Goal: Task Accomplishment & Management: Manage account settings

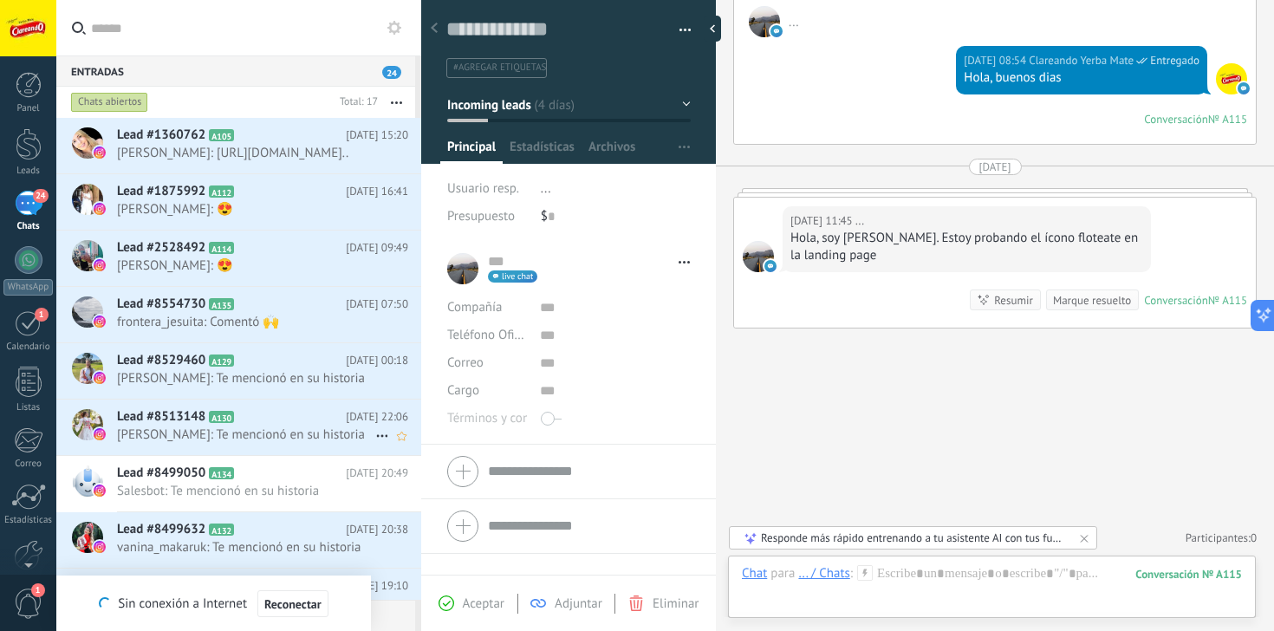
click at [166, 443] on span "[PERSON_NAME]: Te mencionó en su historia" at bounding box center [246, 434] width 258 height 16
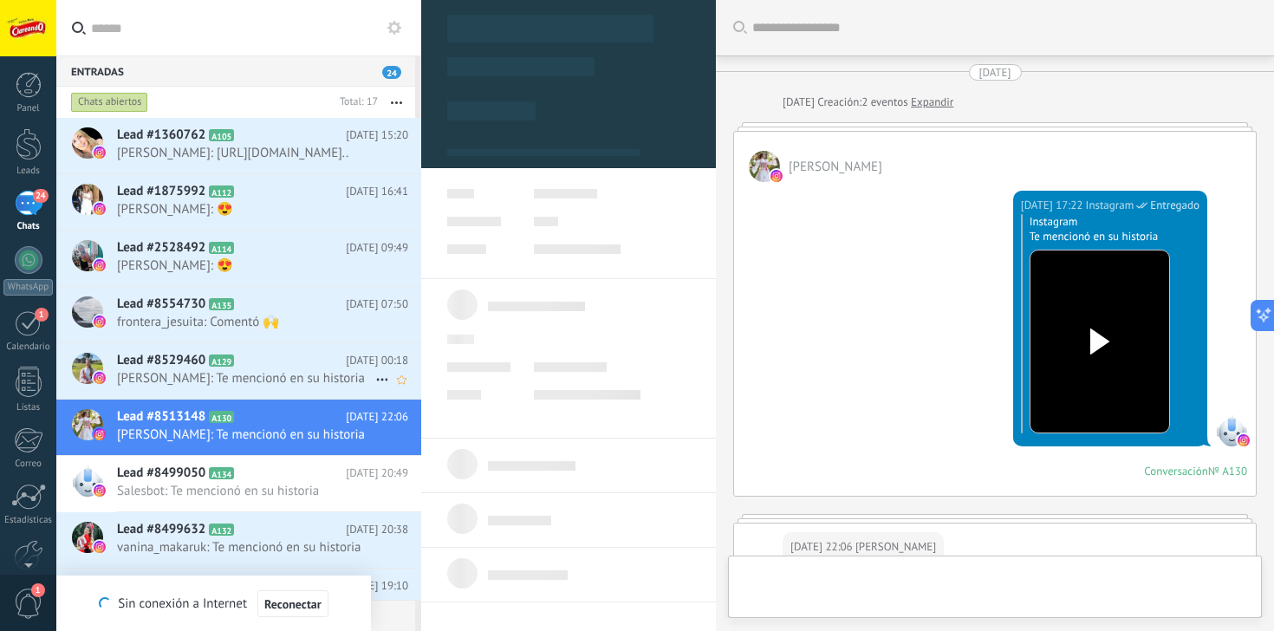
click at [241, 386] on span "[PERSON_NAME]: Te mencionó en su historia" at bounding box center [246, 378] width 258 height 16
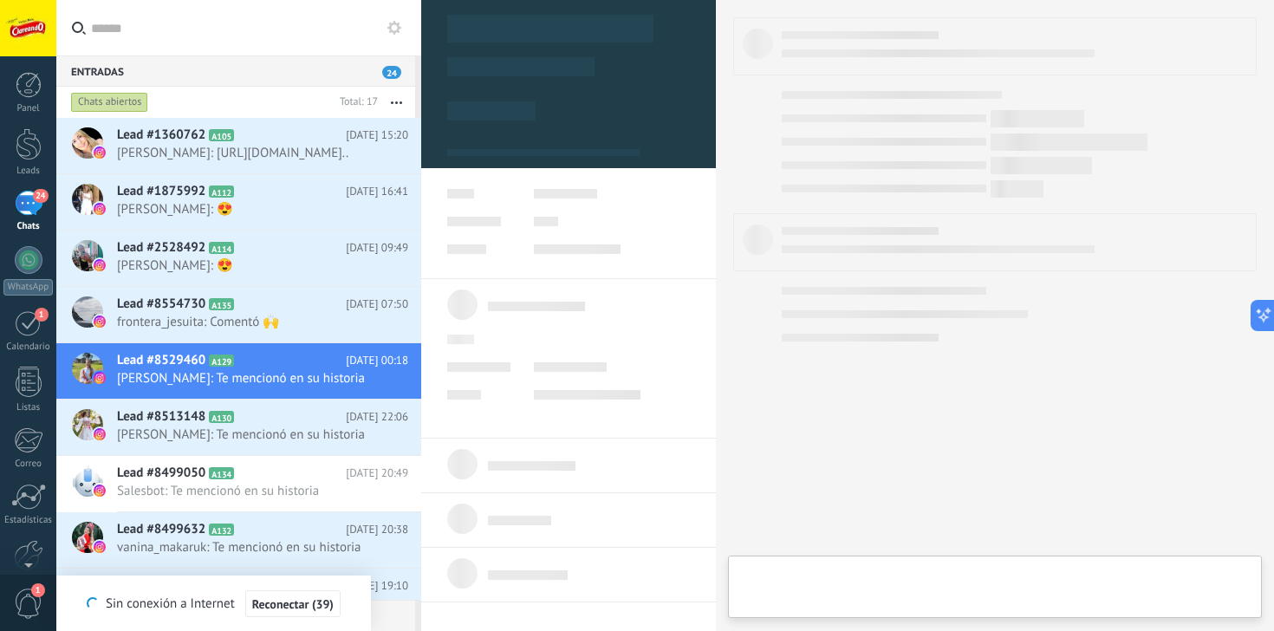
type textarea "**********"
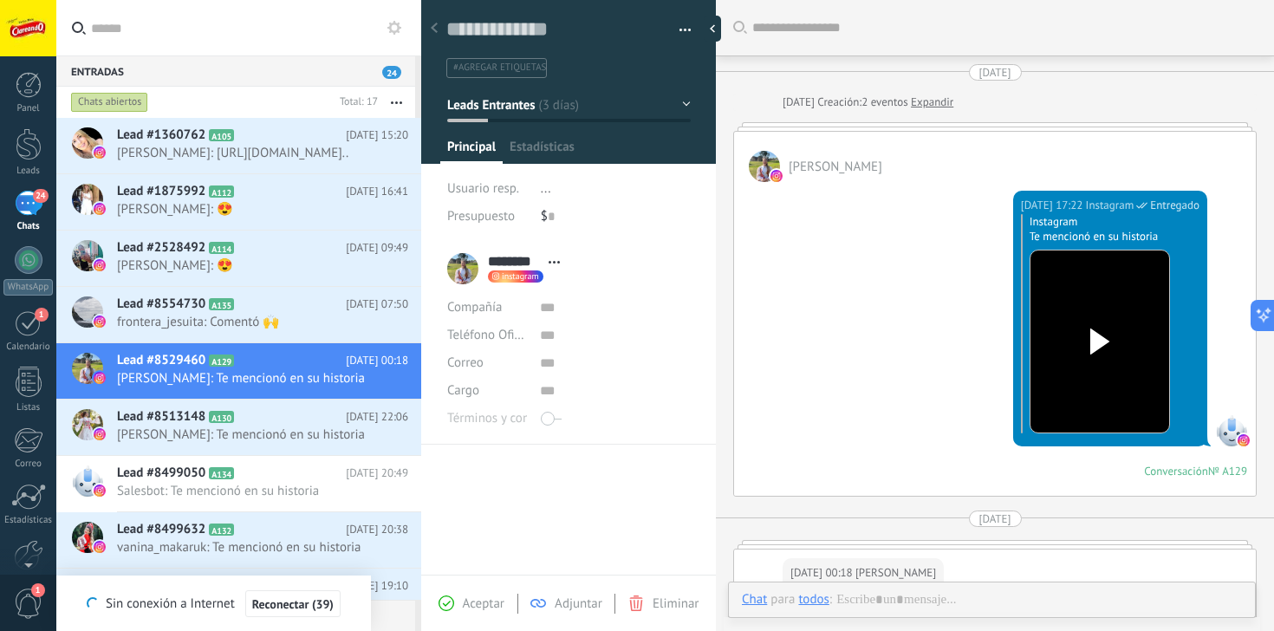
scroll to position [389, 0]
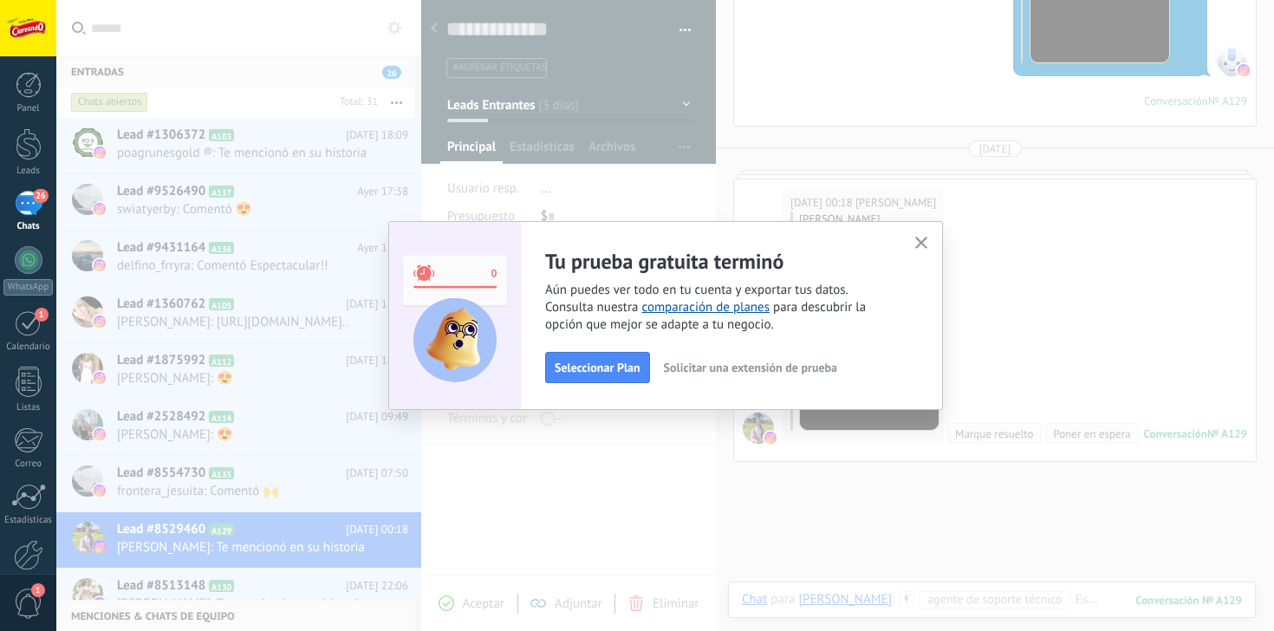
click at [925, 244] on icon "button" at bounding box center [921, 243] width 13 height 13
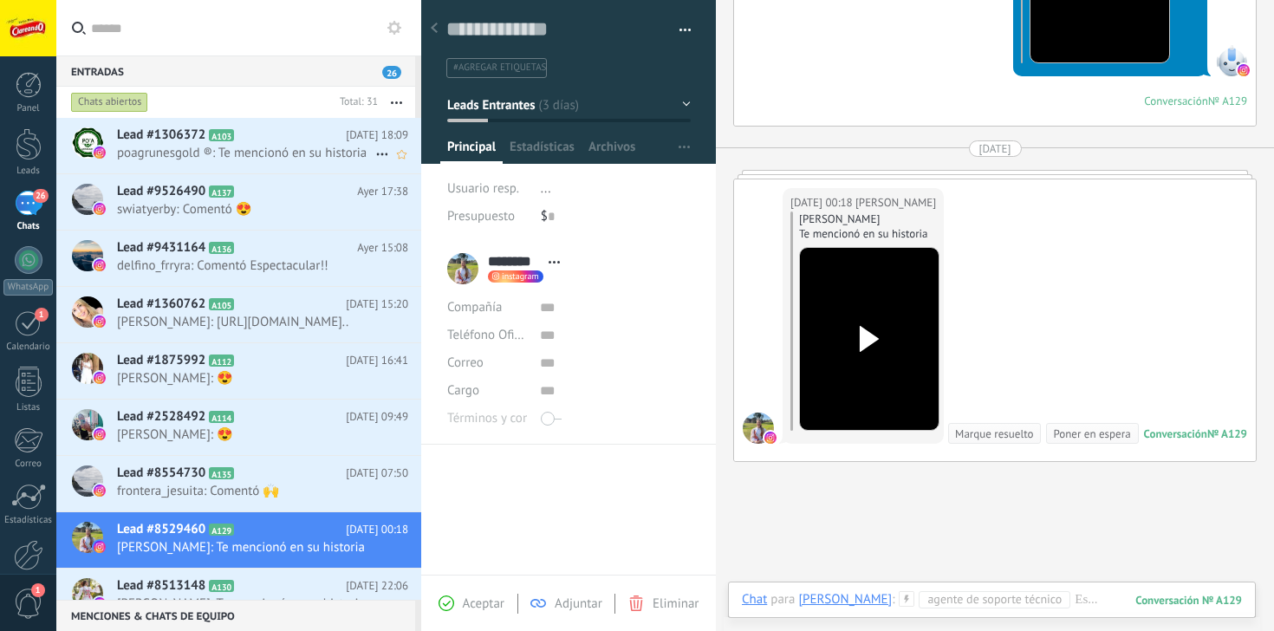
click at [315, 151] on span "poagrunesgold ®: Te mencionó en su historia" at bounding box center [246, 153] width 258 height 16
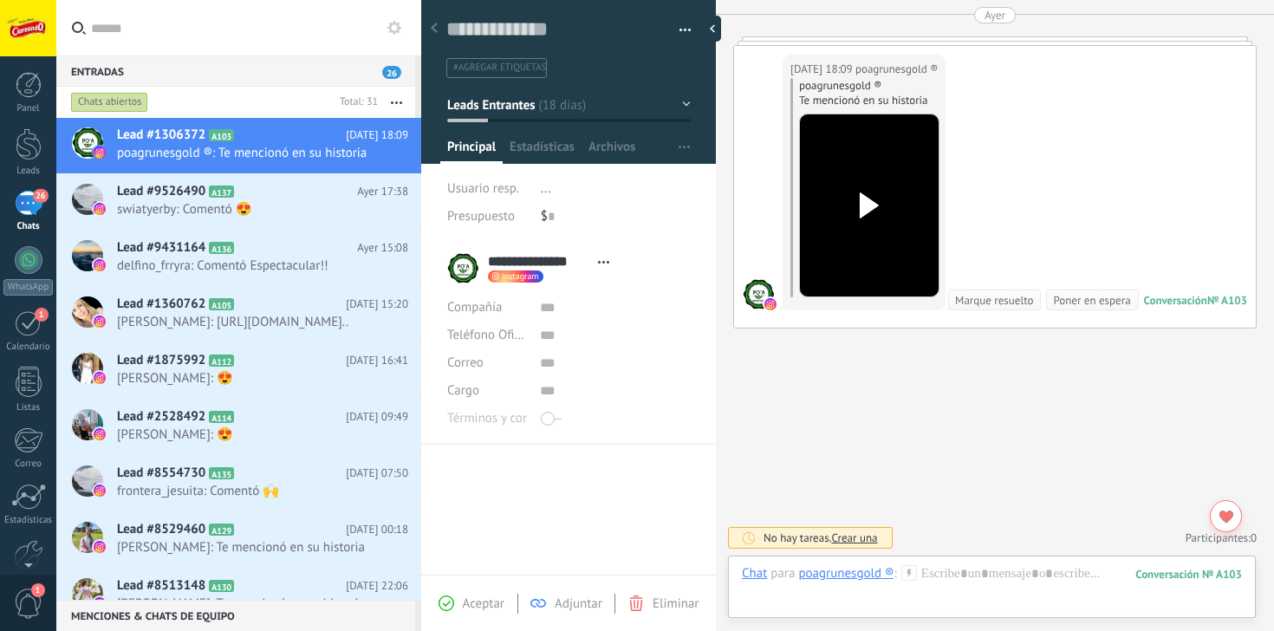
scroll to position [1261, 0]
click at [375, 146] on icon at bounding box center [382, 154] width 21 height 21
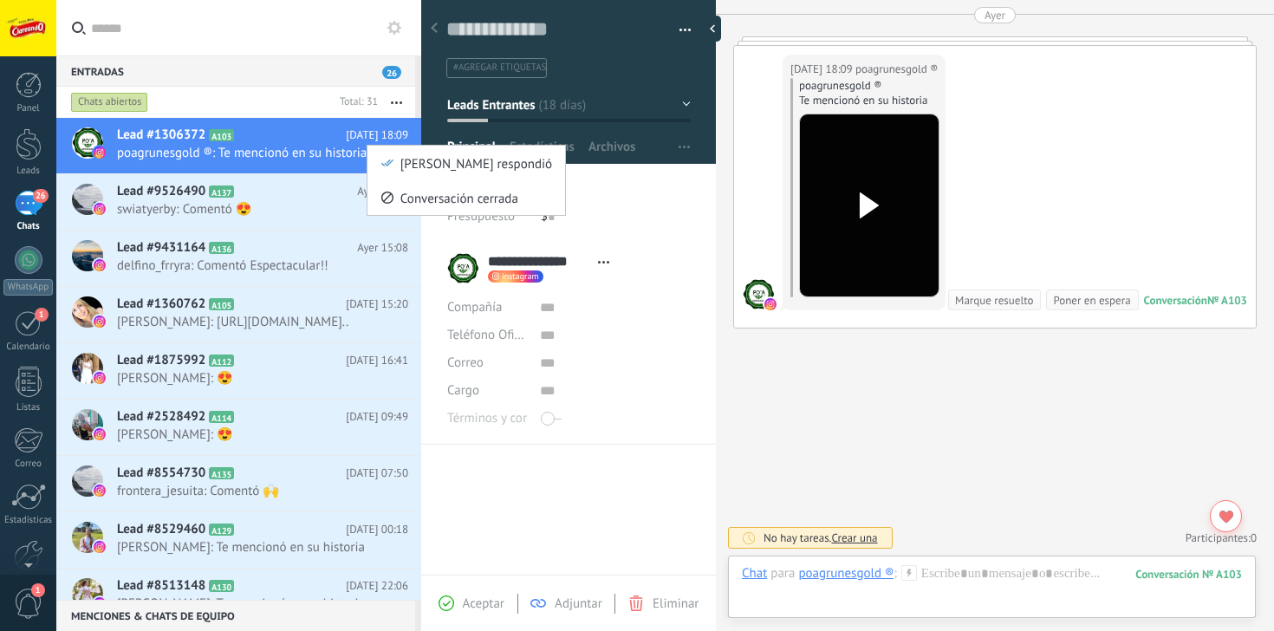
click at [314, 139] on div at bounding box center [637, 315] width 1274 height 631
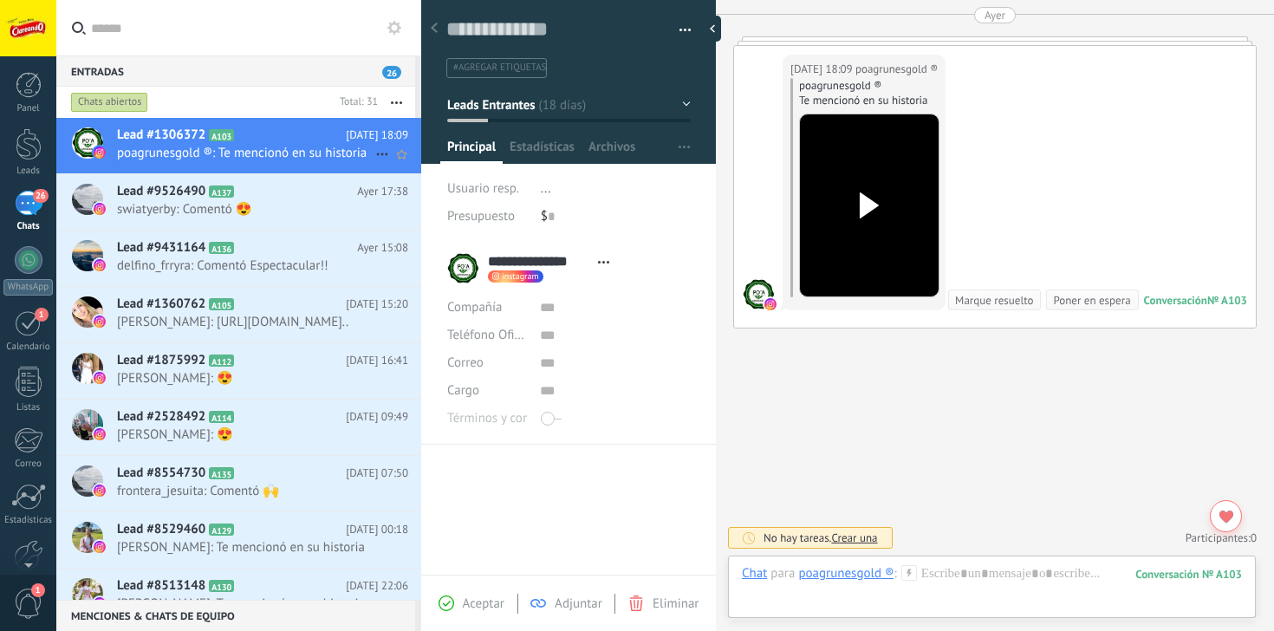
click at [263, 143] on h2 "Lead #1306372 A103" at bounding box center [231, 135] width 229 height 17
click at [258, 205] on span "swiatyerby: Comentó 😍" at bounding box center [246, 209] width 258 height 16
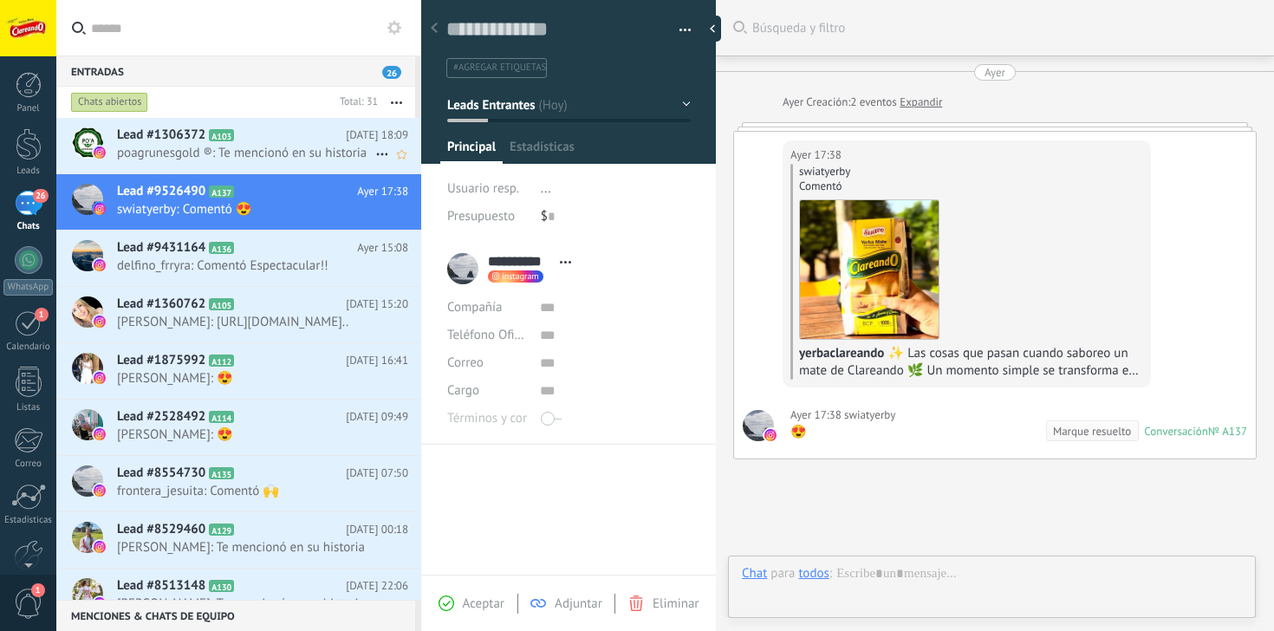
scroll to position [26, 0]
click at [285, 145] on div "Lead #1306372 A103 Ayer 18:09 poagrunesgold ®: Te mencionó en su historia" at bounding box center [269, 145] width 304 height 55
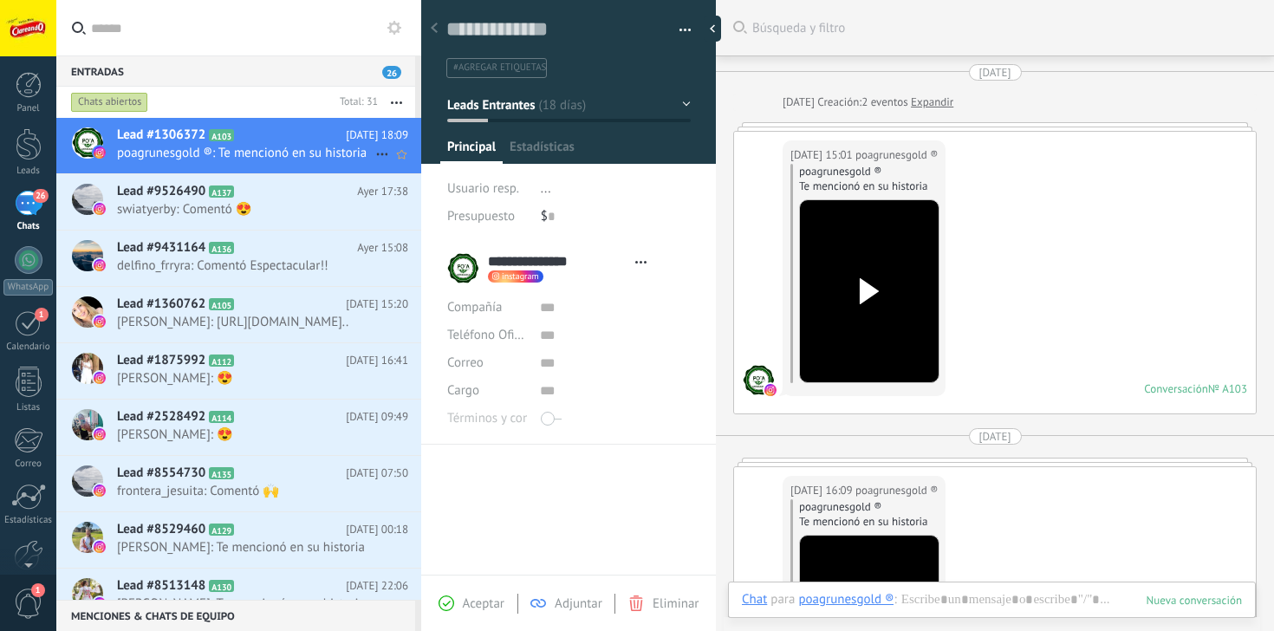
scroll to position [1127, 0]
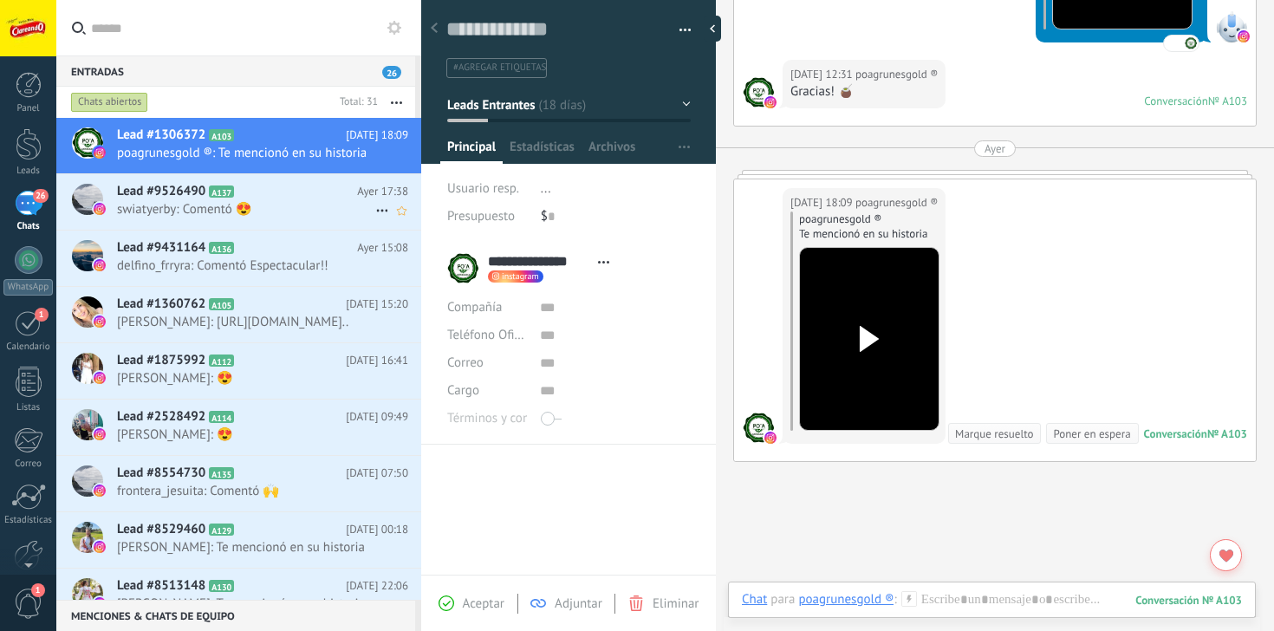
click at [282, 196] on h2 "Lead #9526490 A137" at bounding box center [237, 191] width 240 height 17
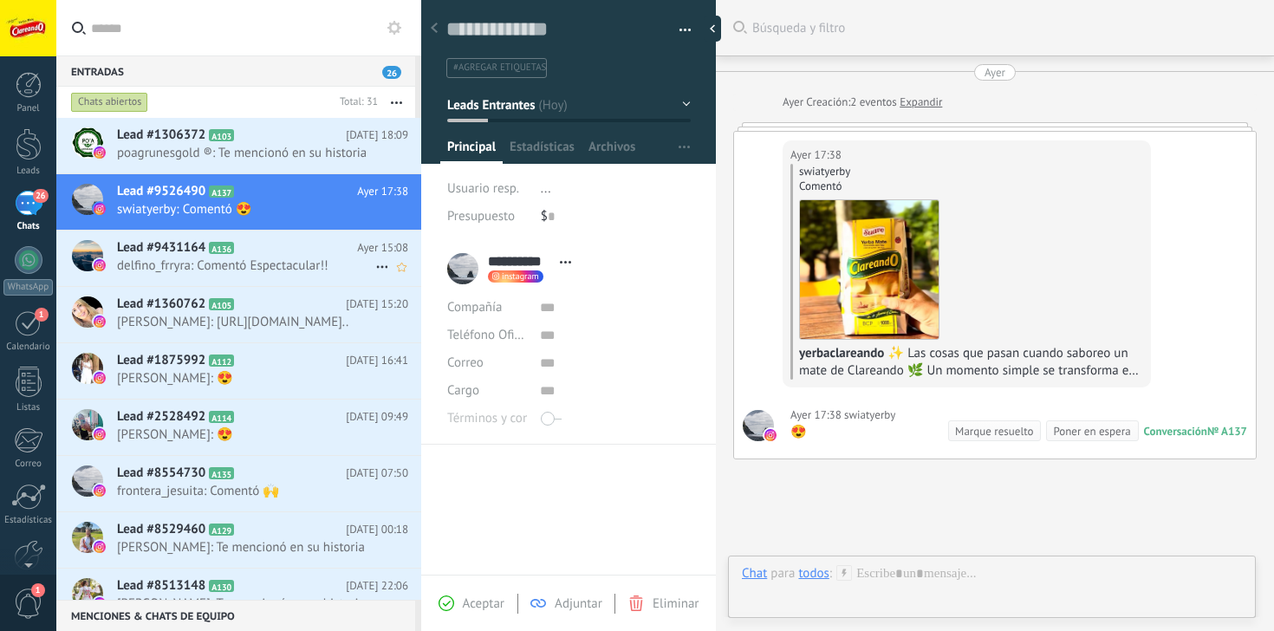
click at [329, 257] on span "delfino_frryra: Comentó Espectacular!!" at bounding box center [246, 265] width 258 height 16
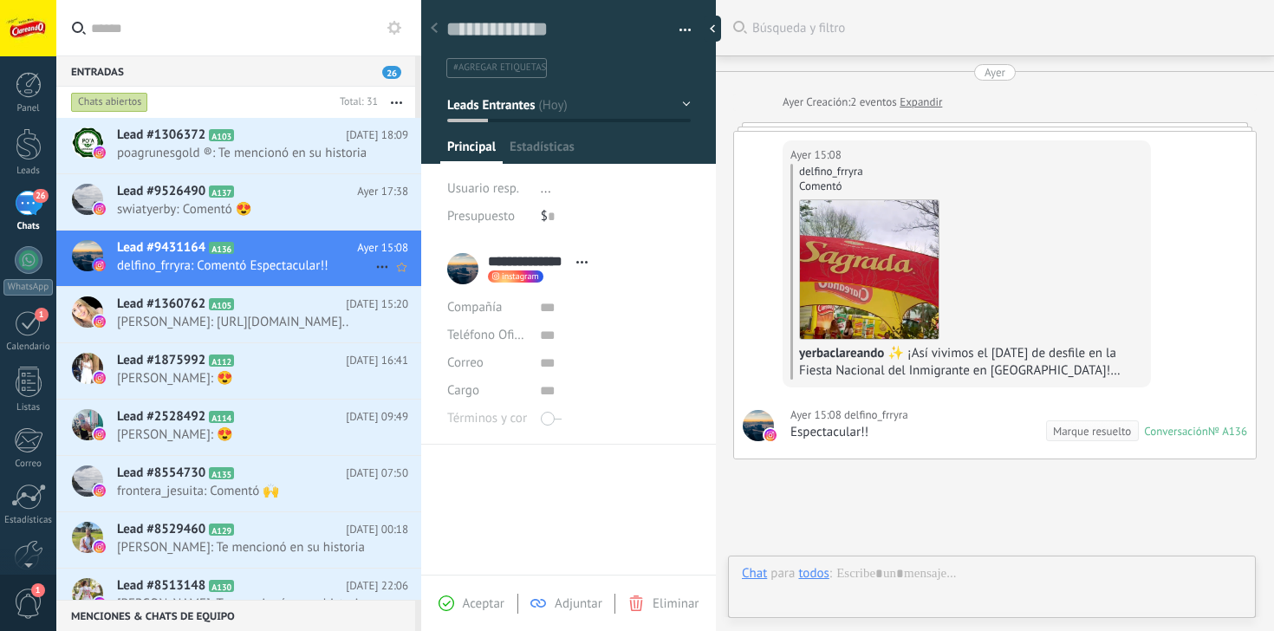
scroll to position [26, 0]
click at [893, 258] on img at bounding box center [869, 269] width 139 height 139
click at [228, 330] on span "[PERSON_NAME]: [URL][DOMAIN_NAME].." at bounding box center [246, 322] width 258 height 16
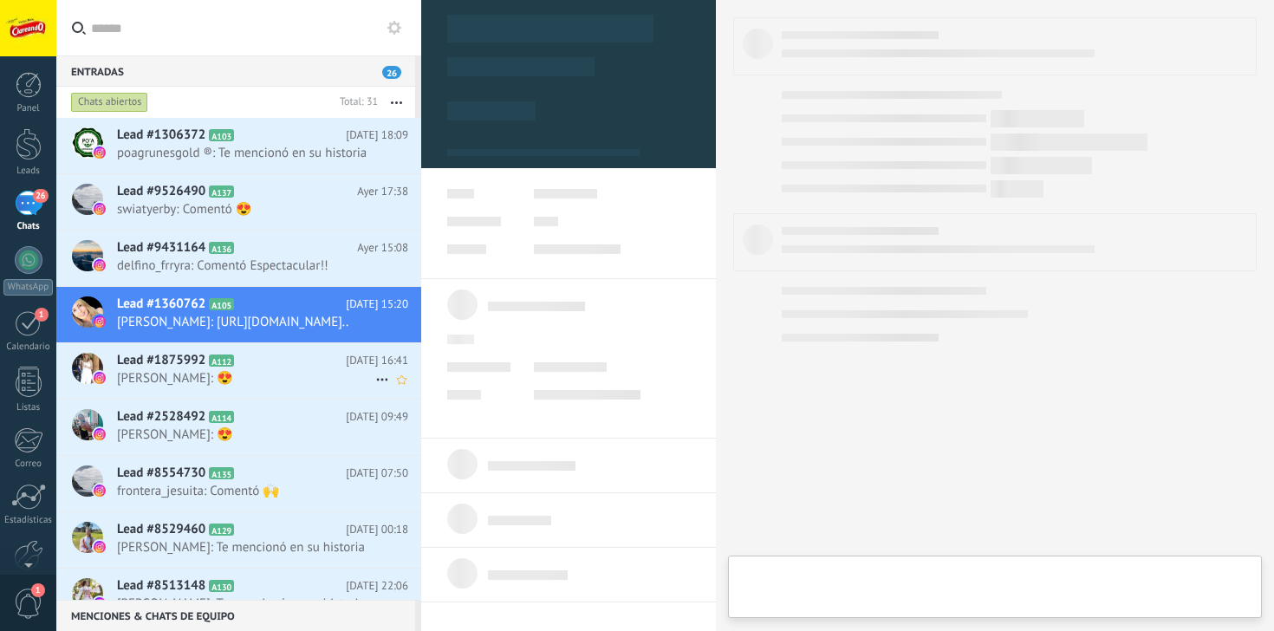
click at [232, 386] on span "[PERSON_NAME]: 😍" at bounding box center [246, 378] width 258 height 16
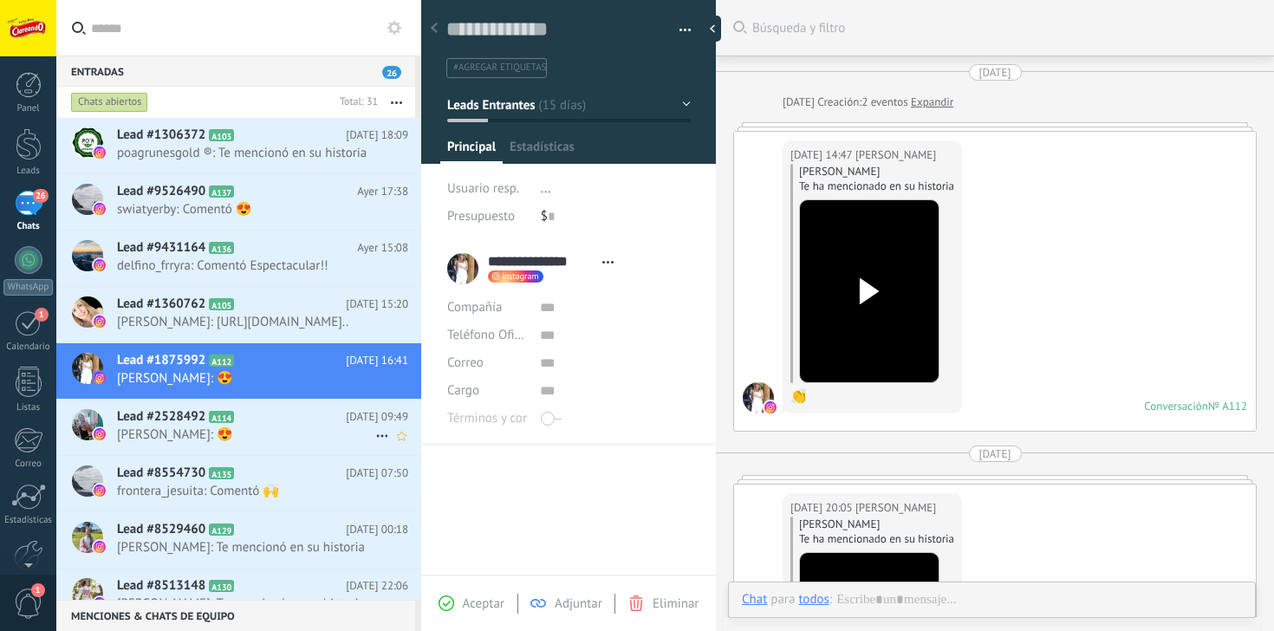
scroll to position [1038, 0]
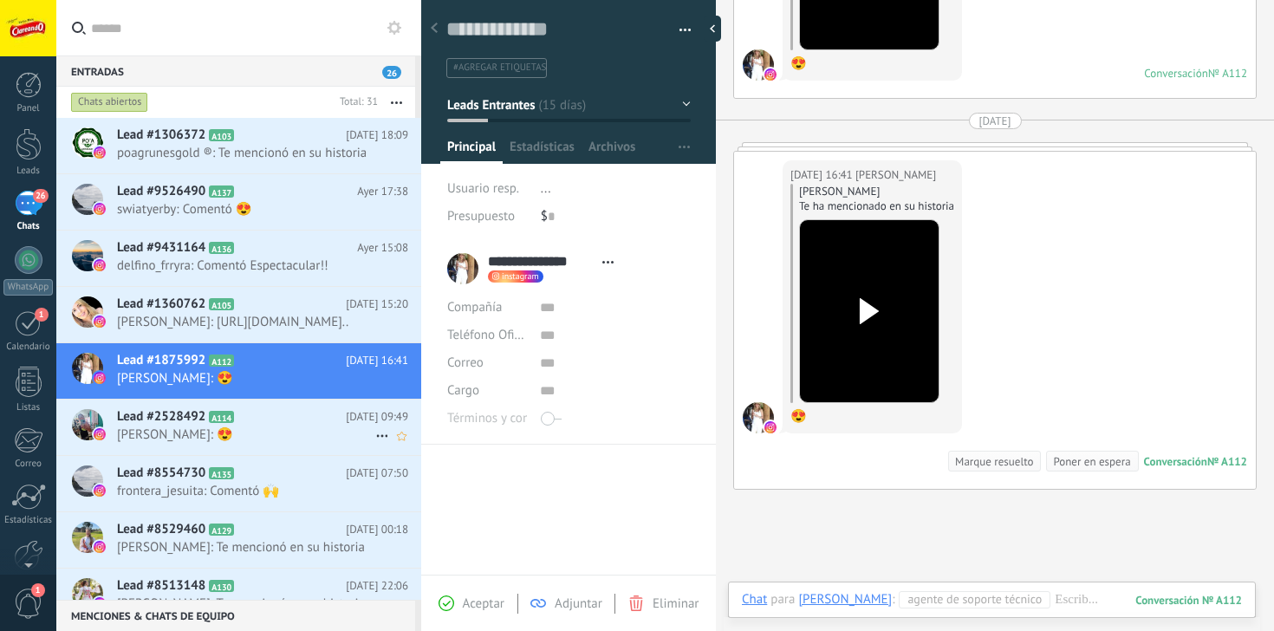
click at [263, 425] on h2 "Lead #2528492 A114" at bounding box center [231, 416] width 229 height 17
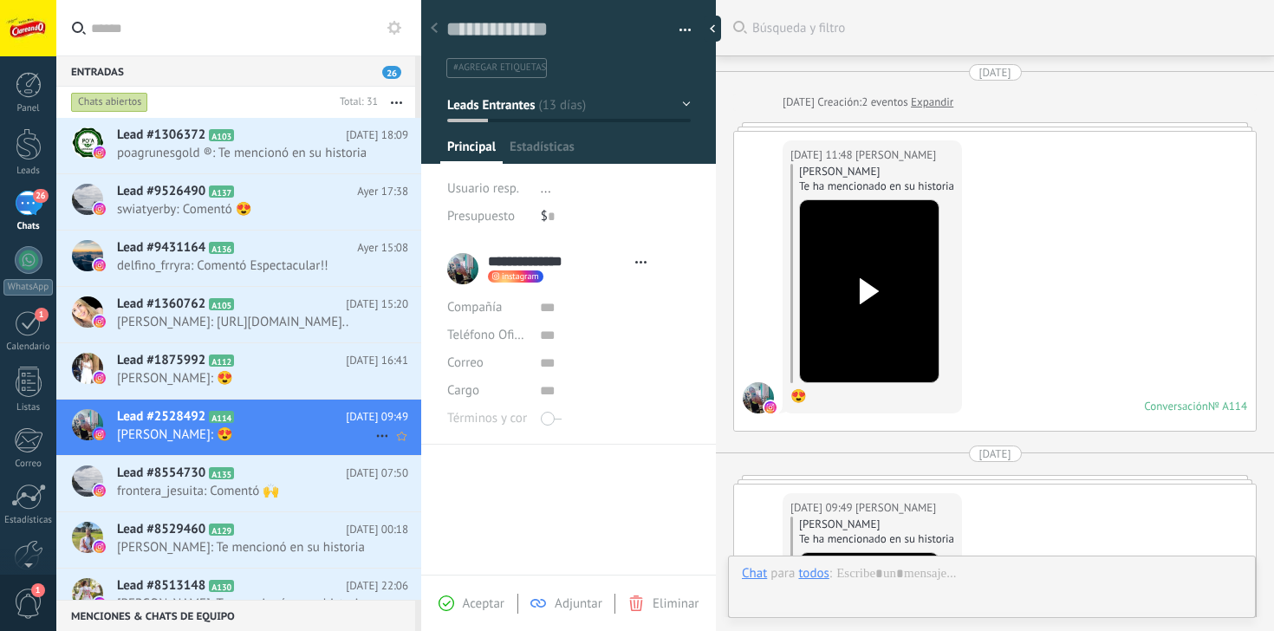
scroll to position [26, 0]
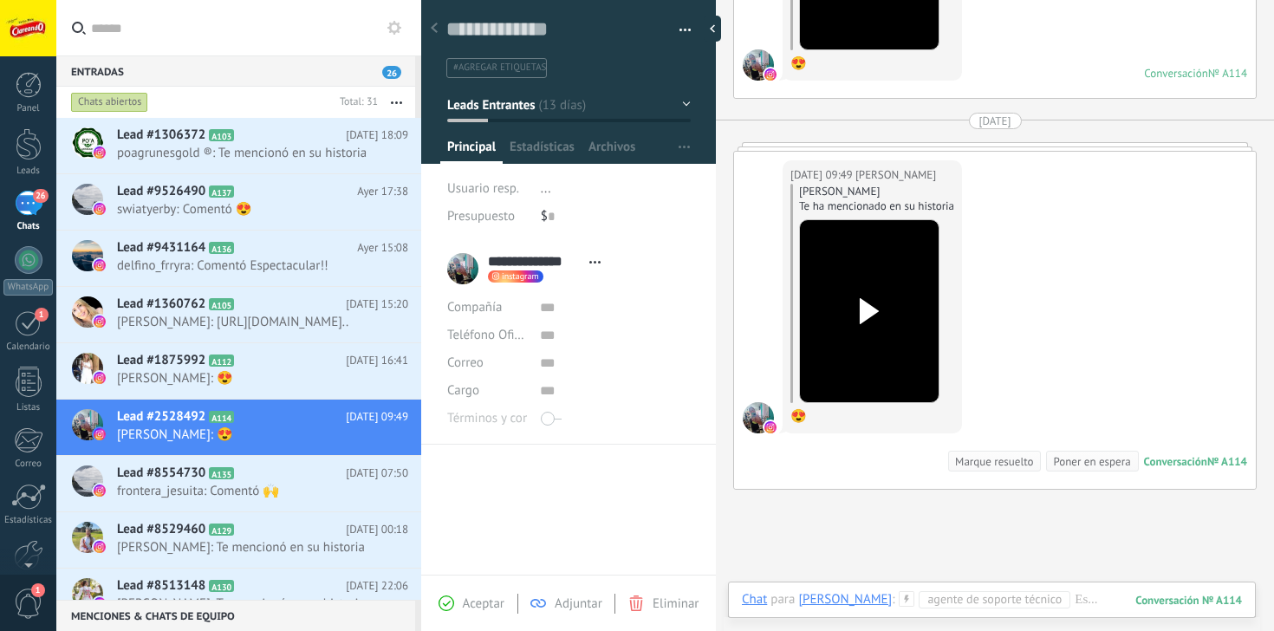
click at [877, 308] on icon at bounding box center [869, 311] width 36 height 26
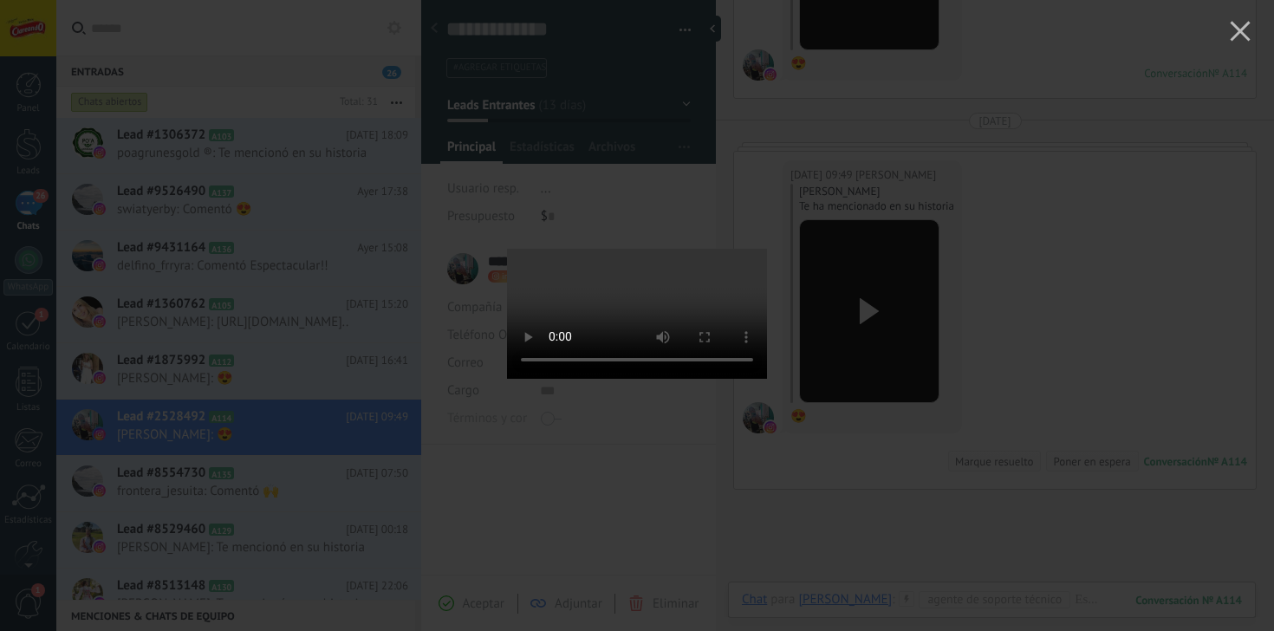
click at [951, 328] on div at bounding box center [637, 315] width 1274 height 631
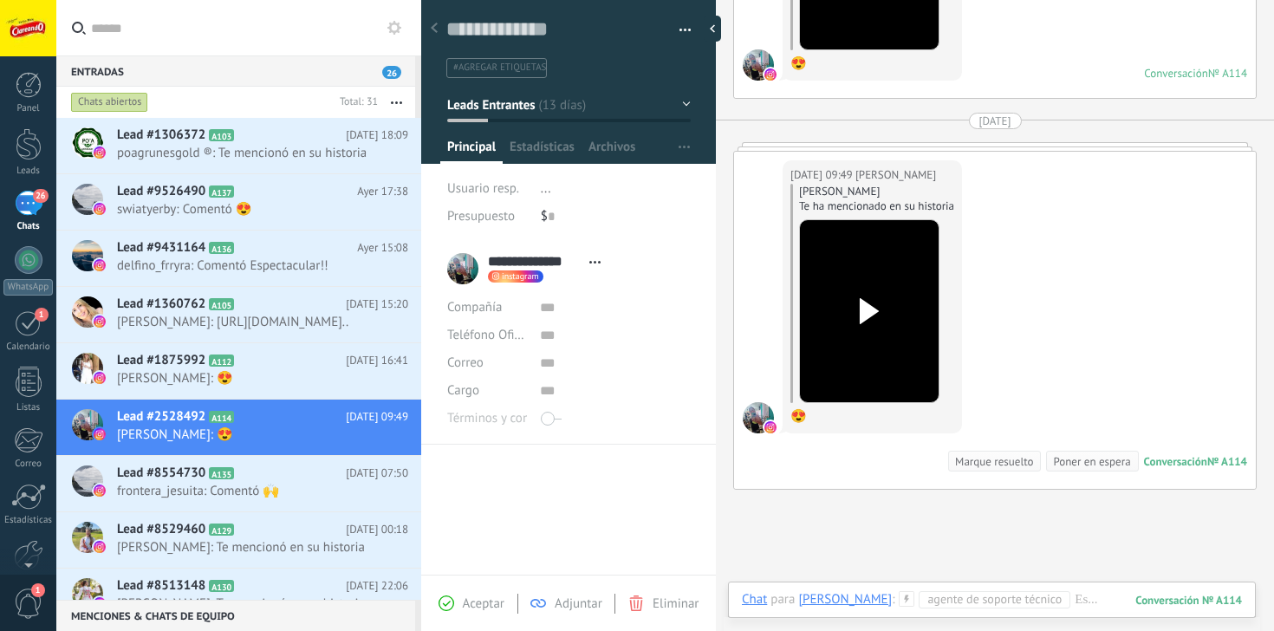
click at [451, 601] on icon at bounding box center [446, 603] width 16 height 16
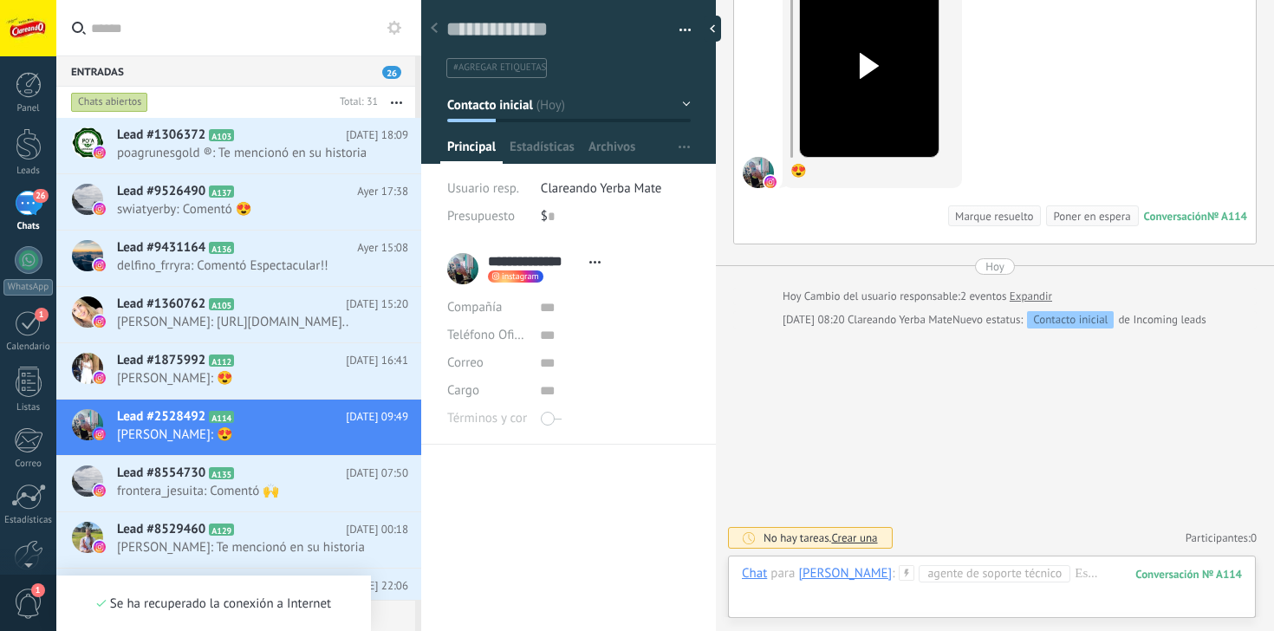
scroll to position [578, 0]
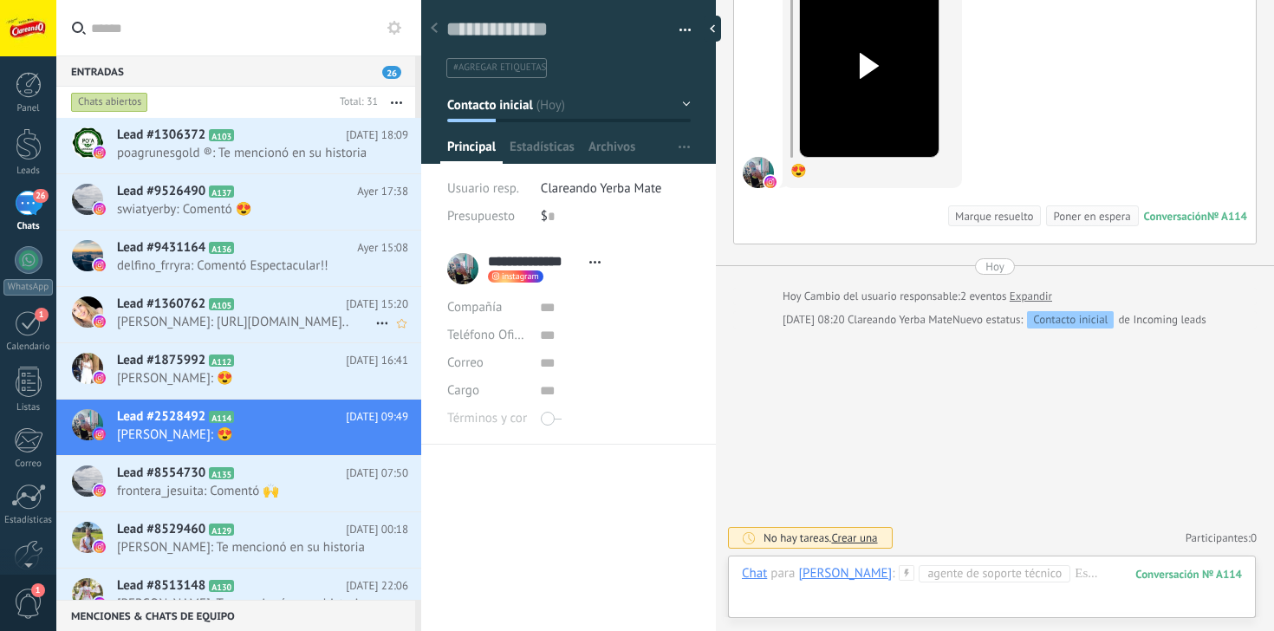
click at [332, 322] on span "[PERSON_NAME]: [URL][DOMAIN_NAME].." at bounding box center [246, 322] width 258 height 16
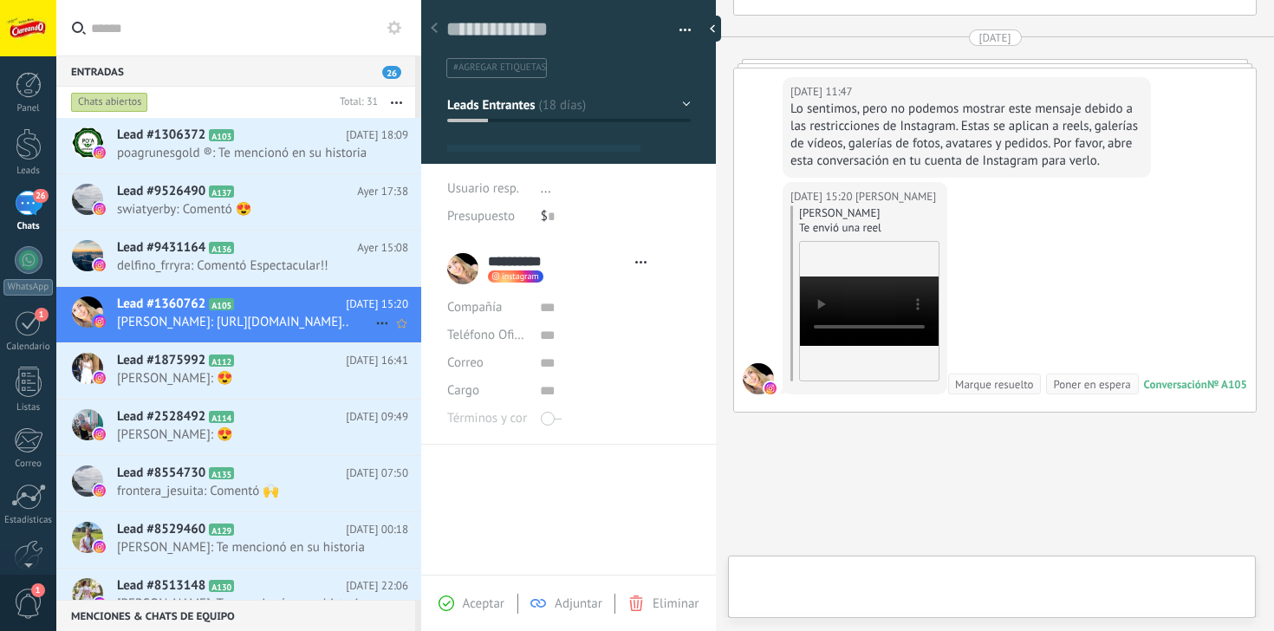
scroll to position [26, 0]
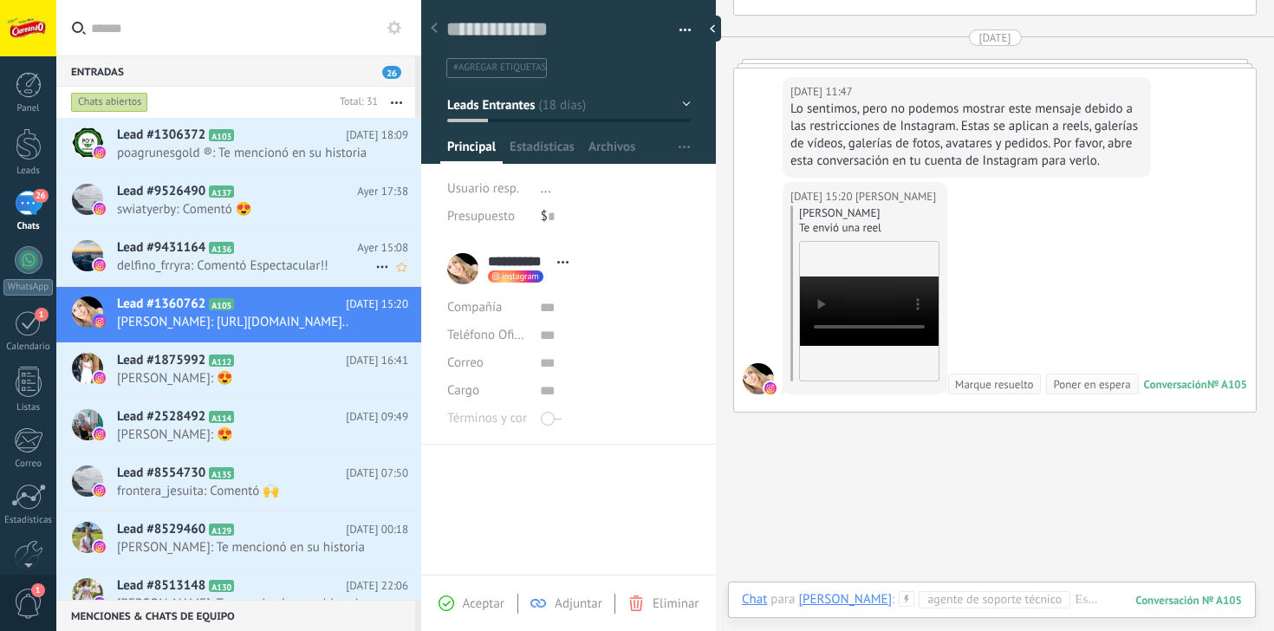
click at [333, 269] on span "delfino_frryra: Comentó Espectacular!!" at bounding box center [246, 265] width 258 height 16
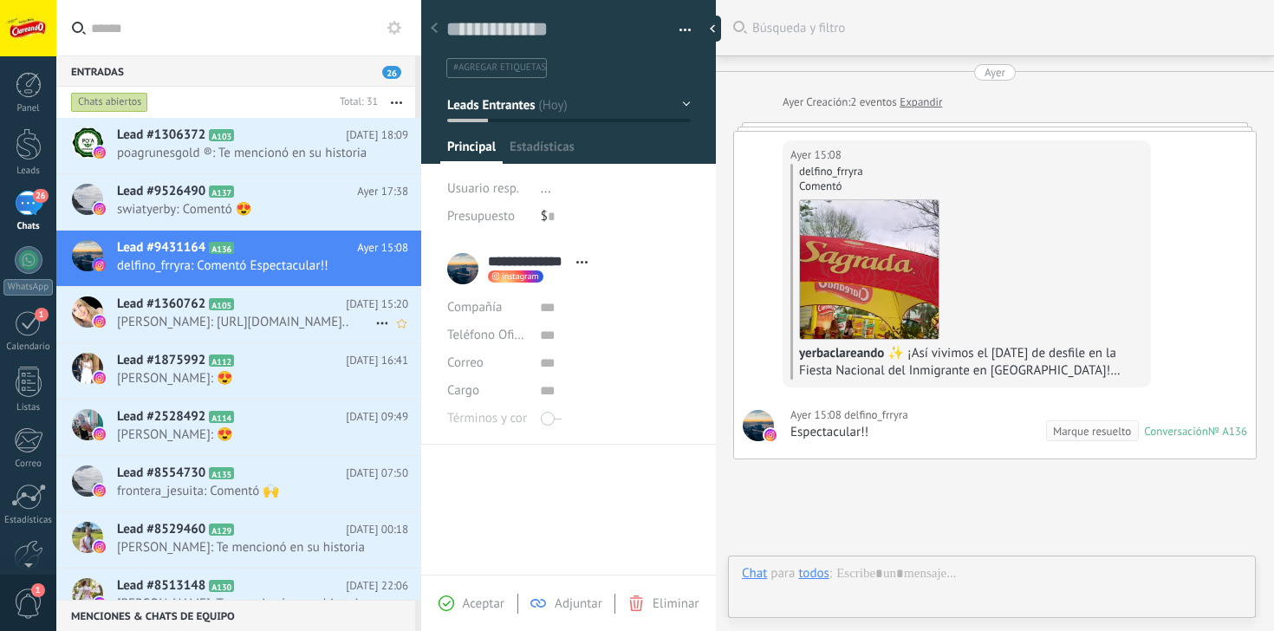
click at [321, 323] on span "[PERSON_NAME]: [URL][DOMAIN_NAME].." at bounding box center [246, 322] width 258 height 16
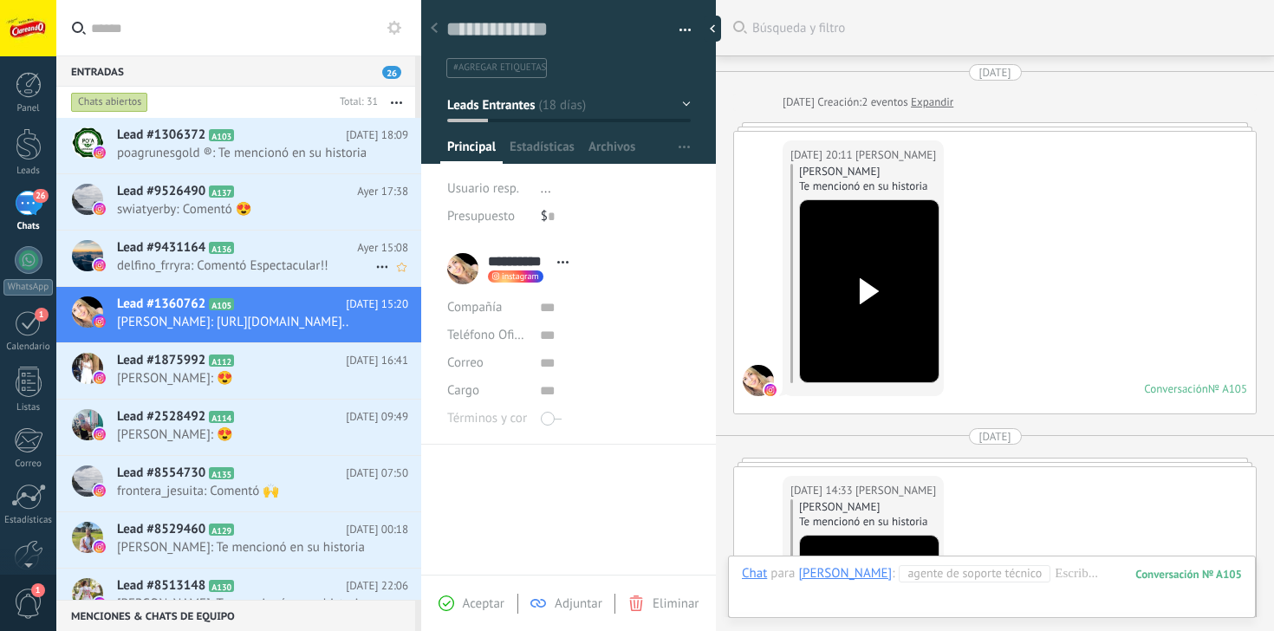
scroll to position [3424, 0]
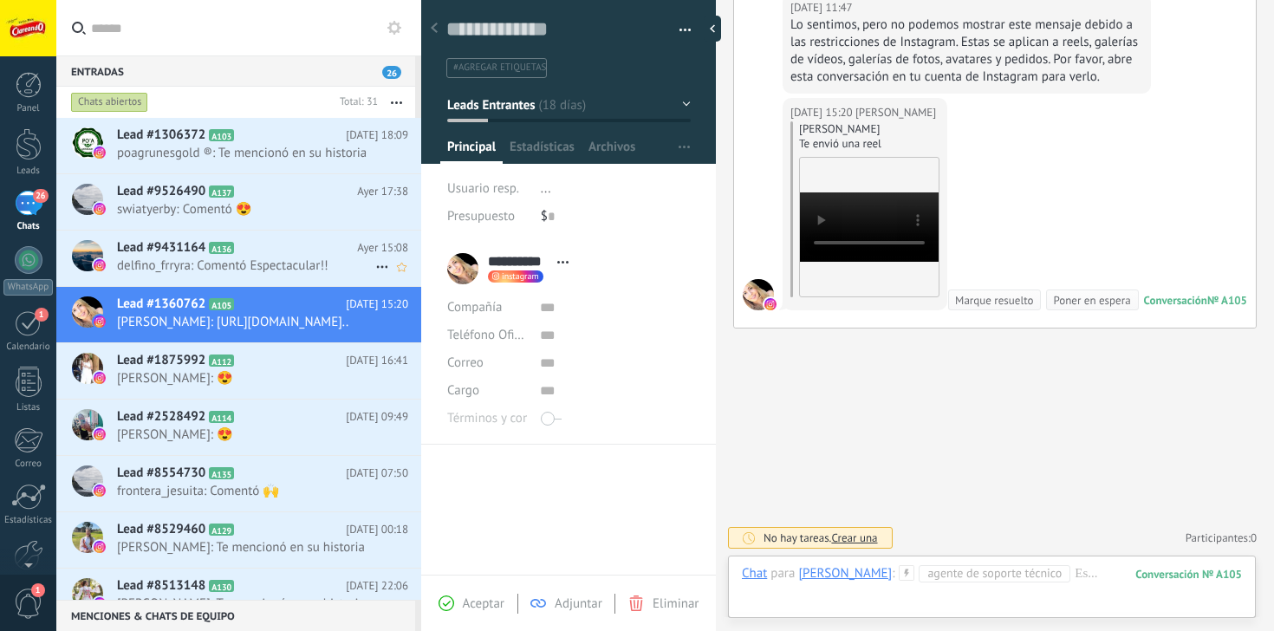
click at [334, 252] on h2 "Lead #9431164 A136" at bounding box center [237, 247] width 240 height 17
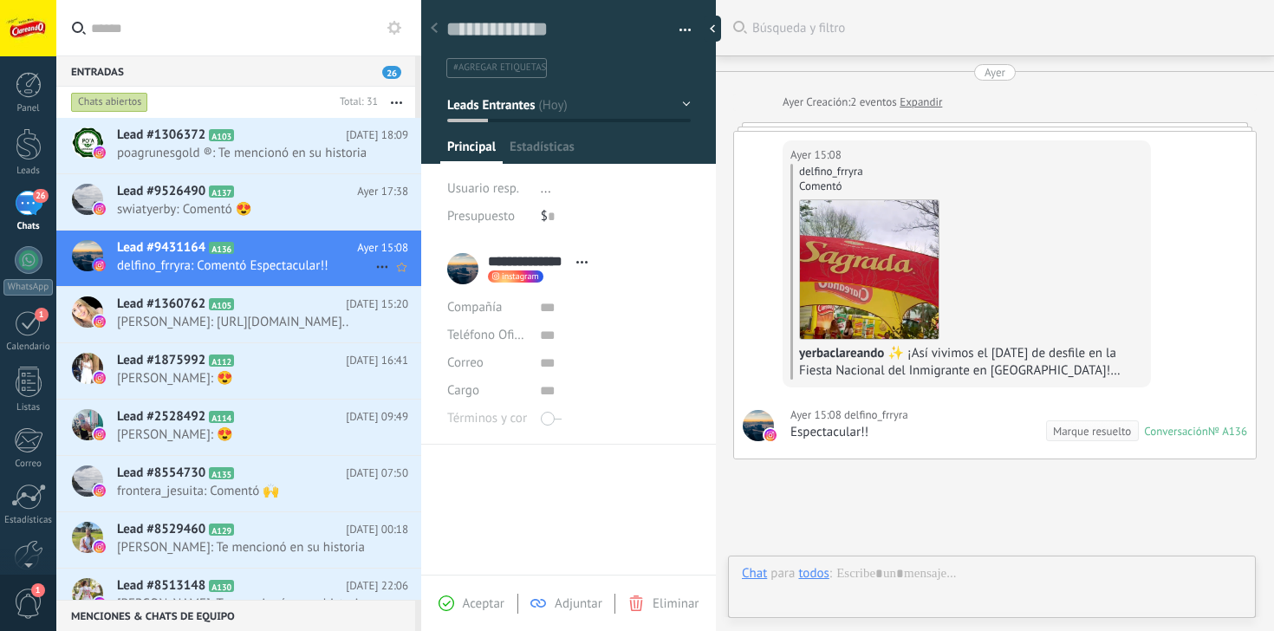
scroll to position [26, 0]
click at [977, 427] on div "Marque resuelto" at bounding box center [994, 431] width 78 height 16
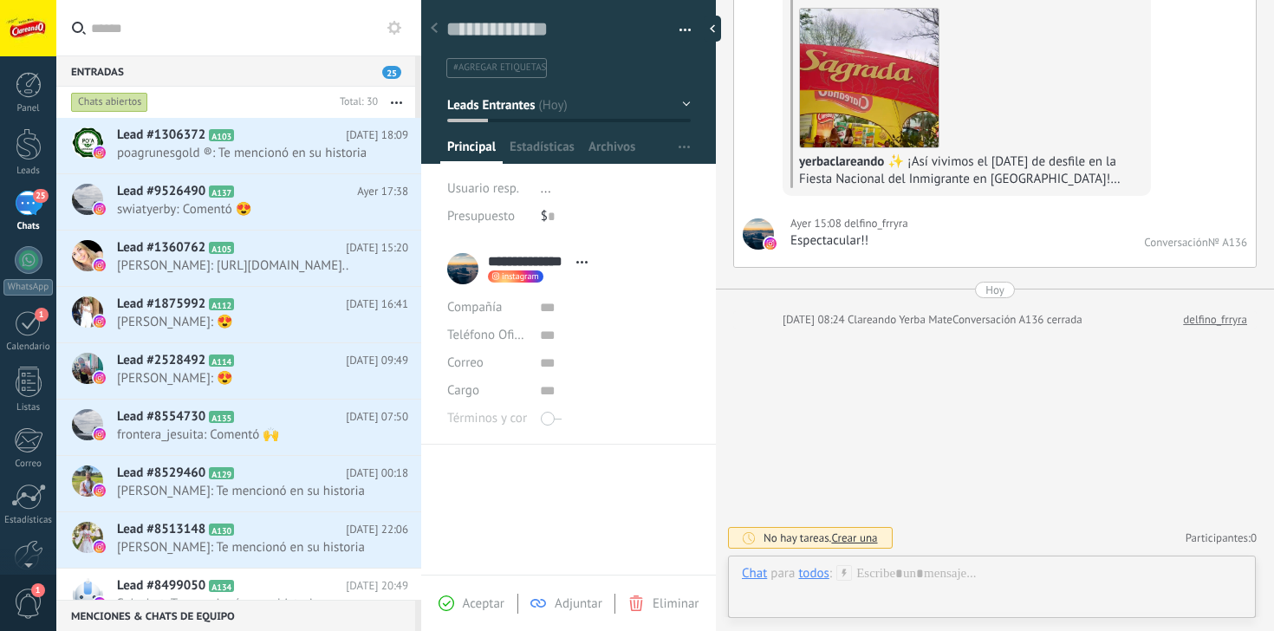
scroll to position [192, 0]
click at [535, 147] on span "Estadísticas" at bounding box center [542, 151] width 65 height 25
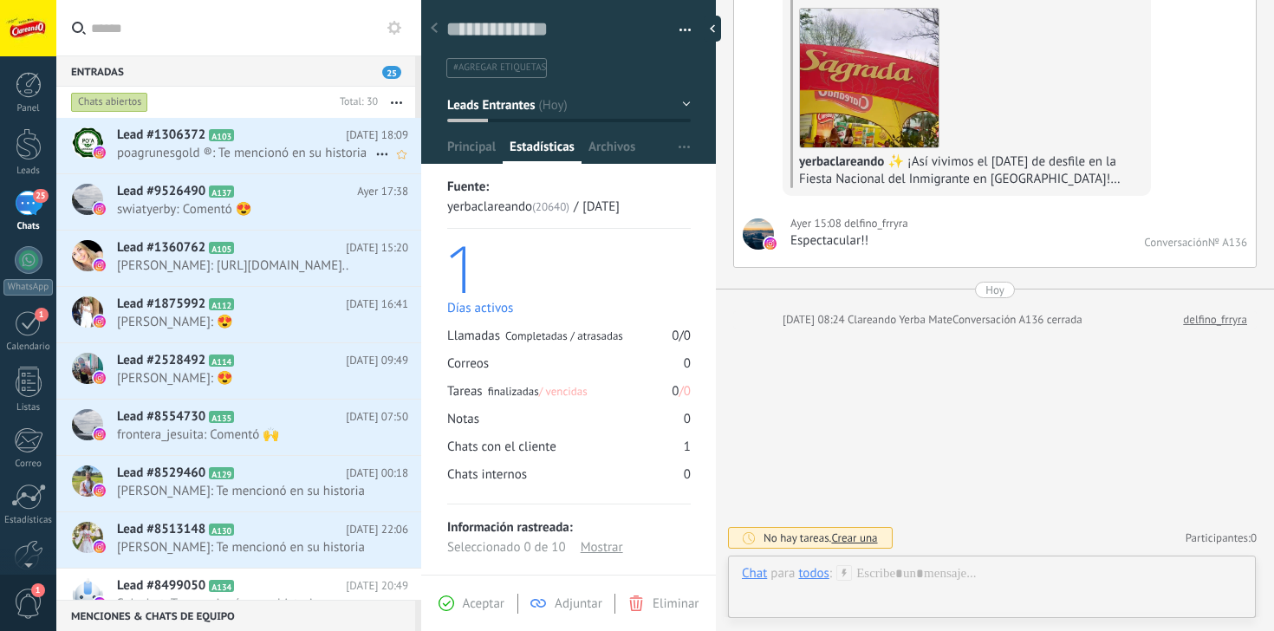
click at [268, 155] on span "poagrunesgold ®: Te mencionó en su historia" at bounding box center [246, 153] width 258 height 16
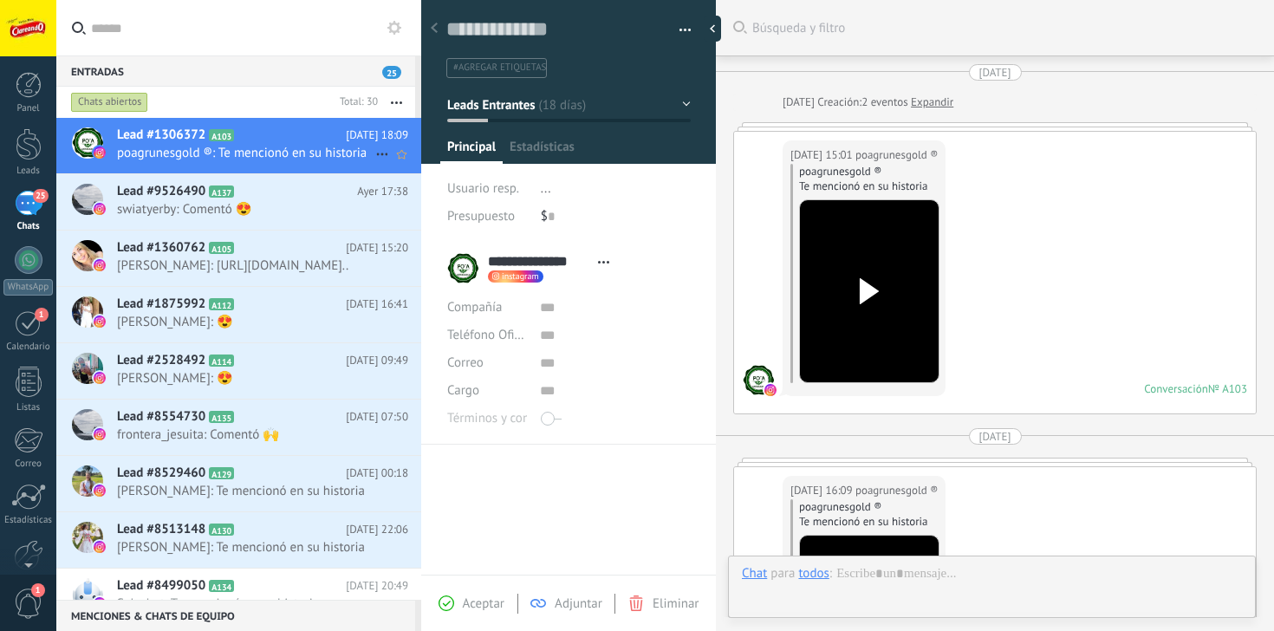
scroll to position [1261, 0]
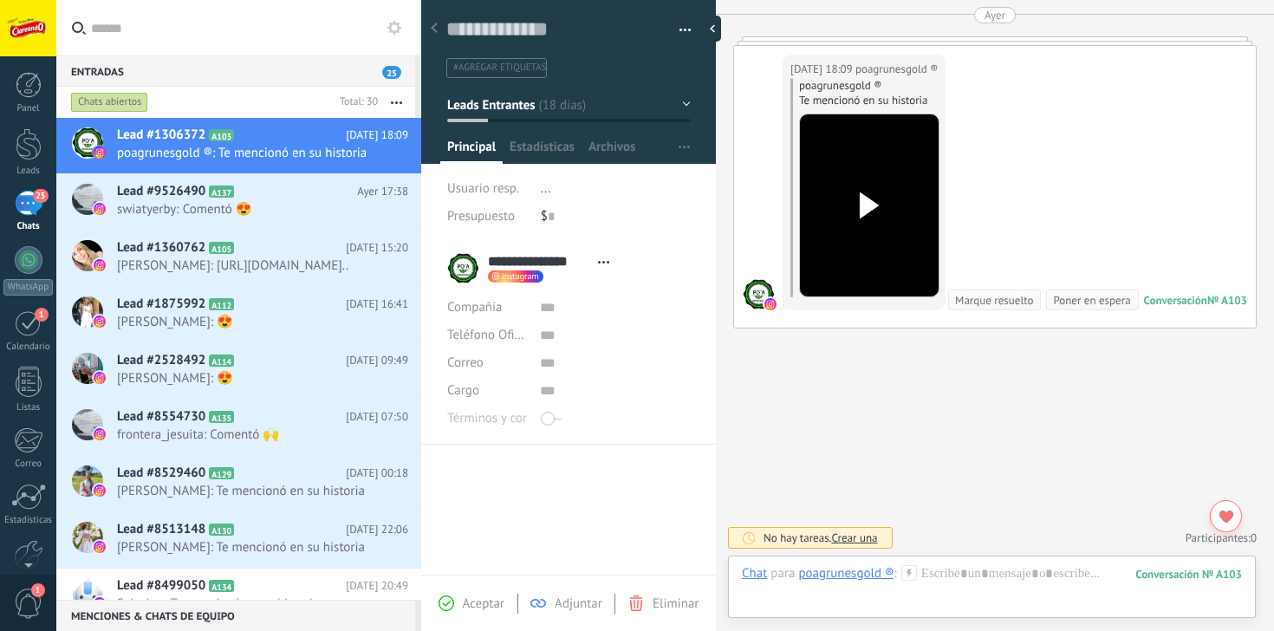
click at [558, 103] on button "Leads Entrantes" at bounding box center [569, 104] width 244 height 31
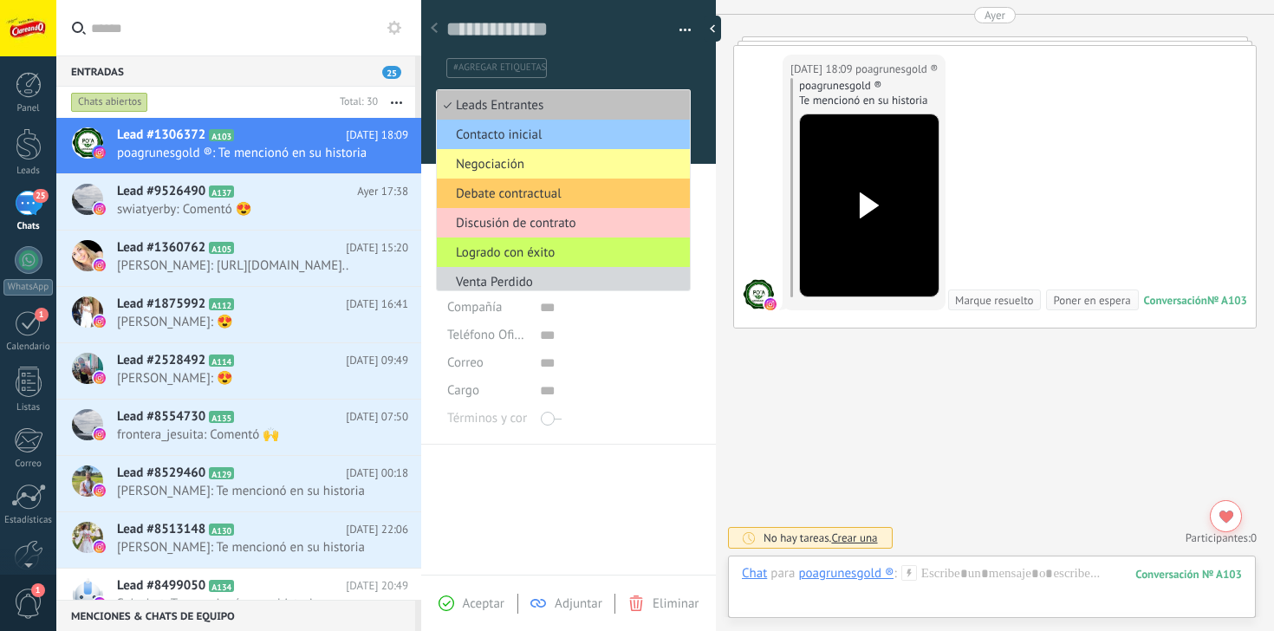
click at [572, 65] on ul "#agregar etiquetas" at bounding box center [566, 67] width 242 height 23
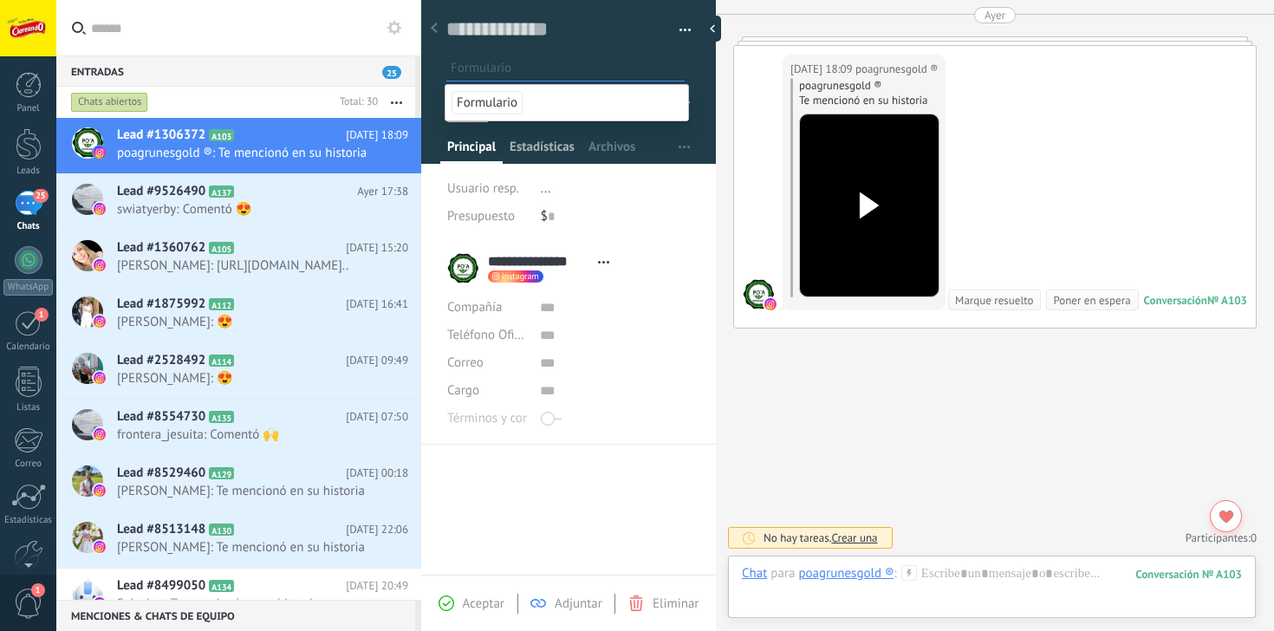
click at [528, 150] on span "Estadísticas" at bounding box center [542, 151] width 65 height 25
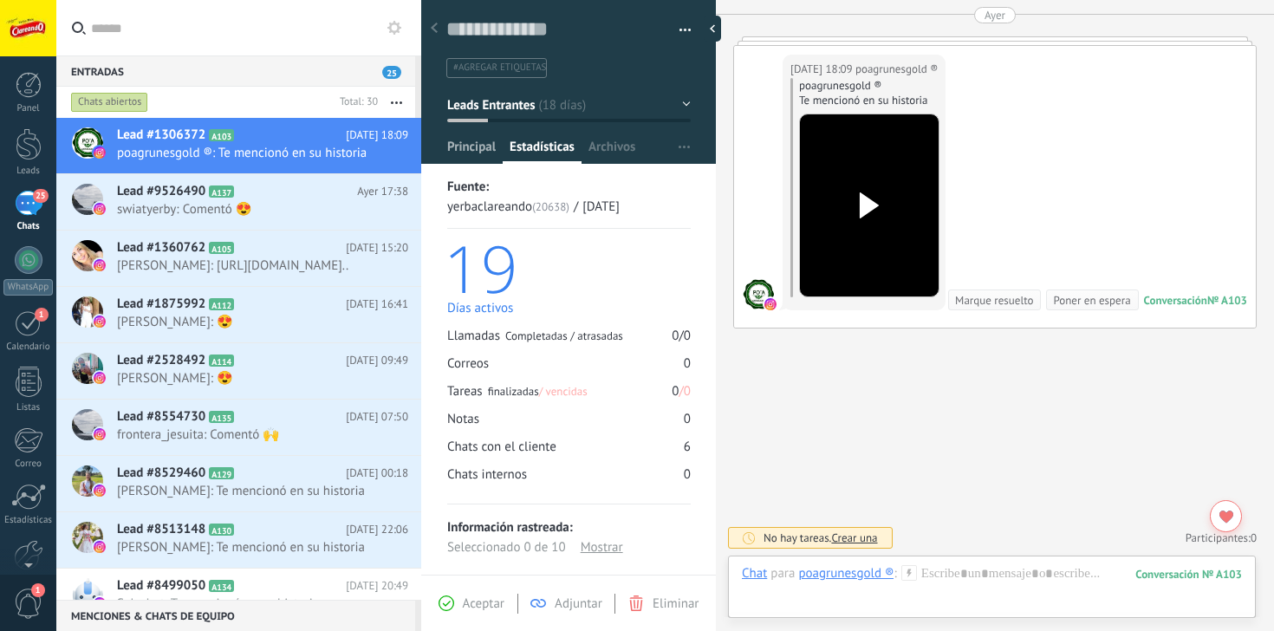
click at [477, 151] on span "Principal" at bounding box center [471, 151] width 49 height 25
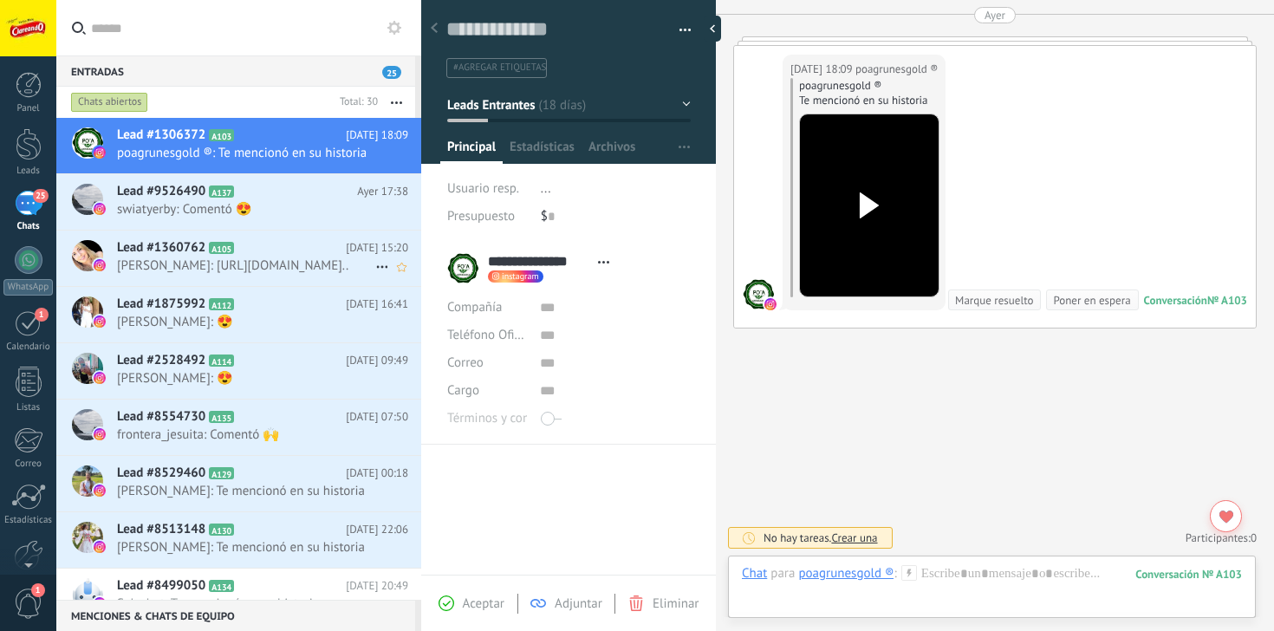
click at [194, 256] on span "Lead #1360762" at bounding box center [161, 247] width 88 height 17
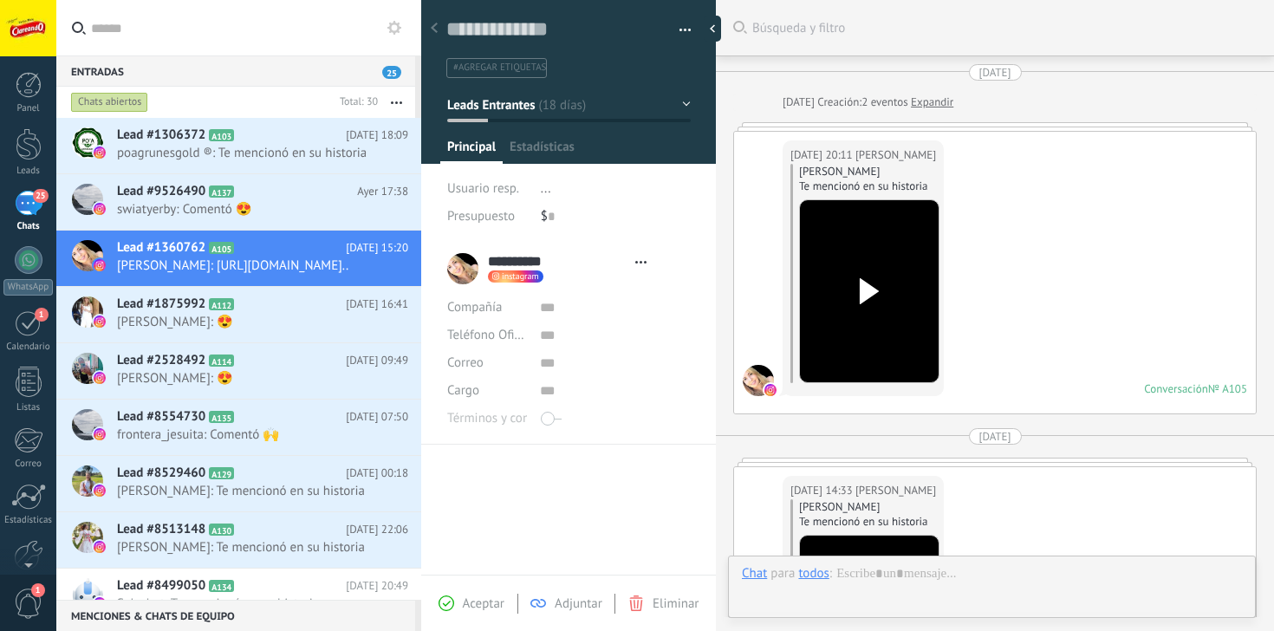
scroll to position [3302, 0]
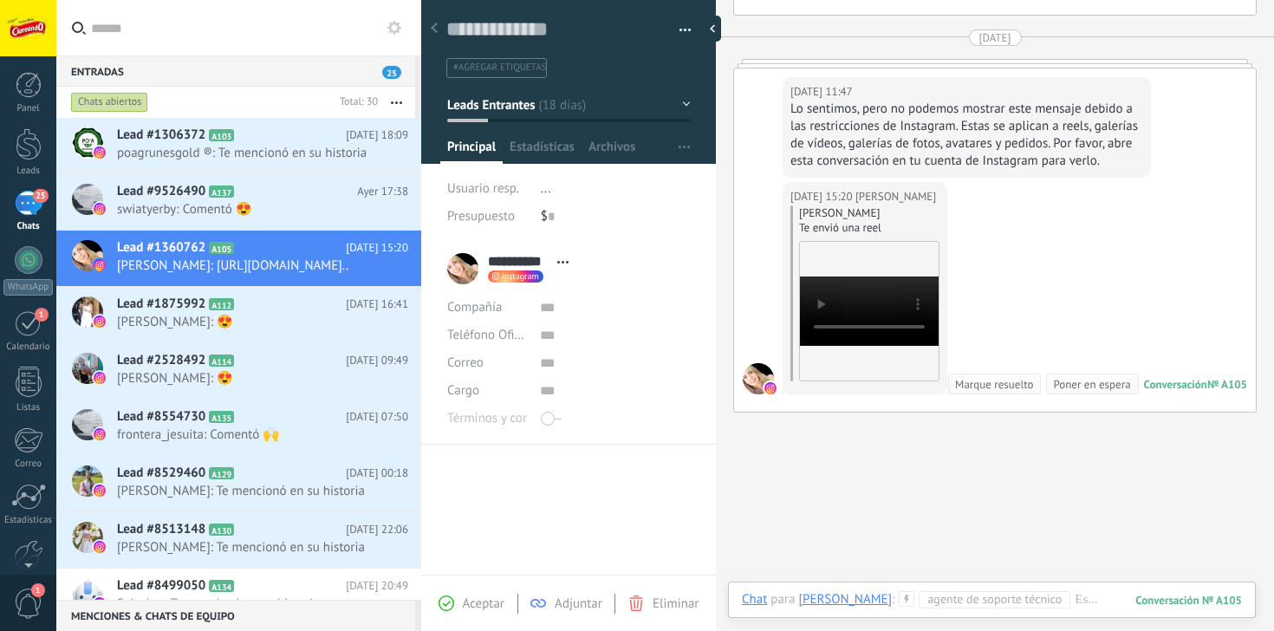
click at [464, 606] on span "Aceptar" at bounding box center [484, 603] width 42 height 16
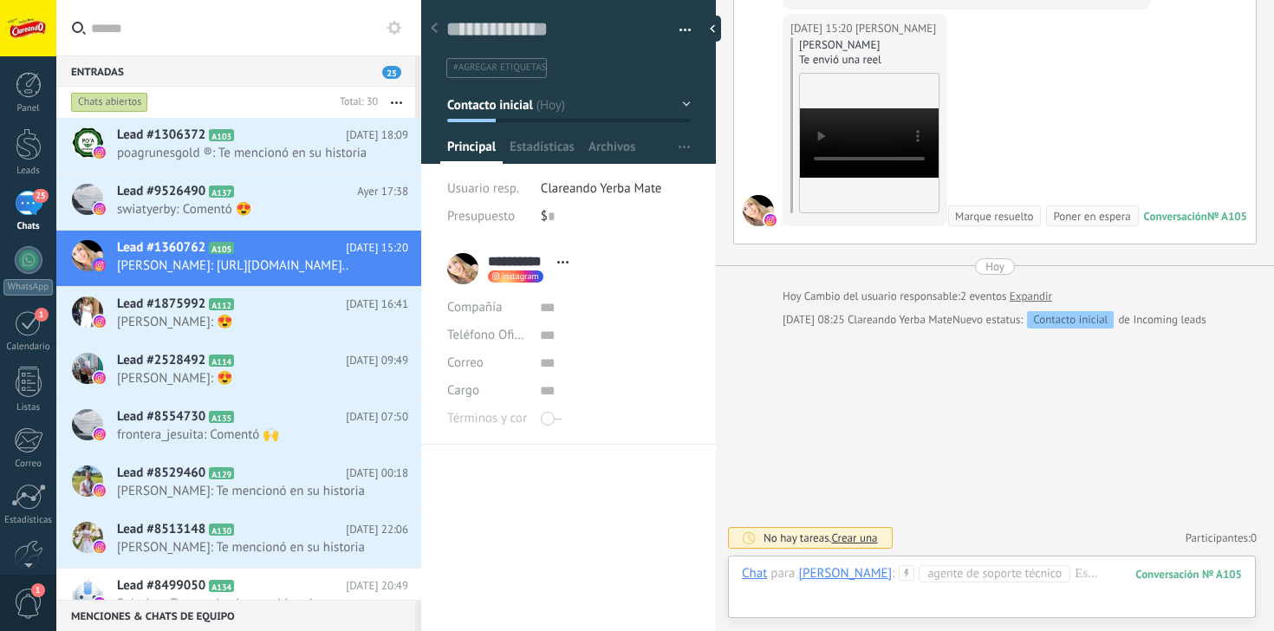
scroll to position [3508, 0]
click at [280, 198] on h2 "Lead #9526490 A137" at bounding box center [237, 191] width 240 height 17
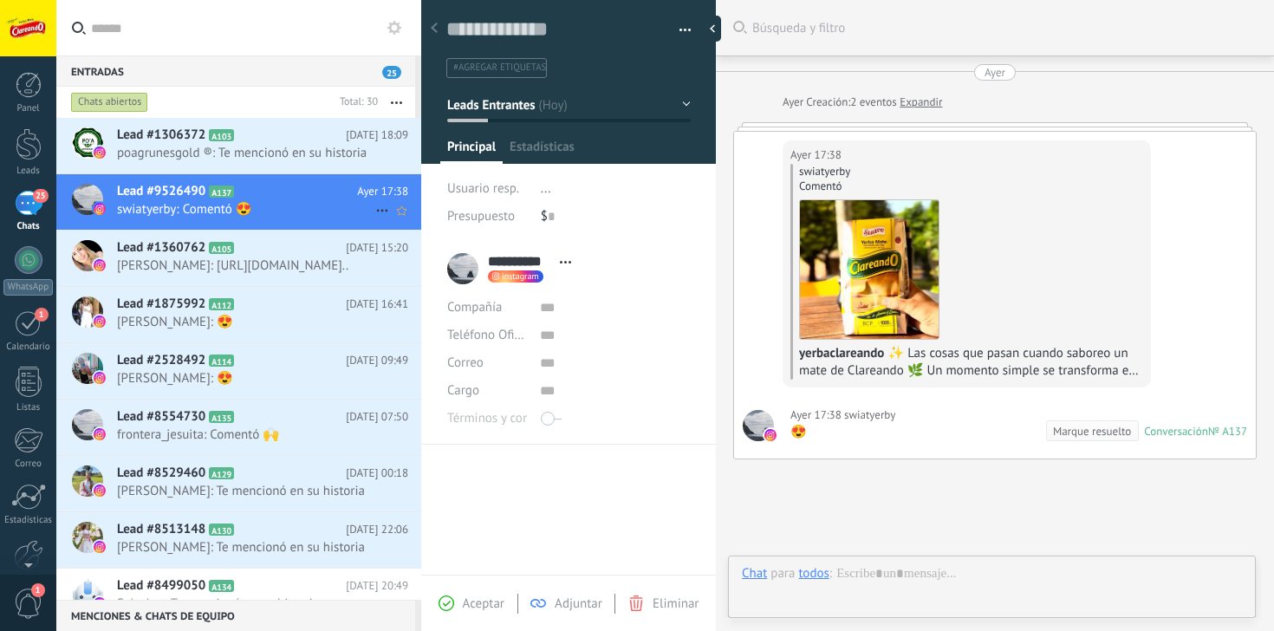
scroll to position [26, 0]
click at [454, 605] on div "Aceptar" at bounding box center [471, 603] width 66 height 16
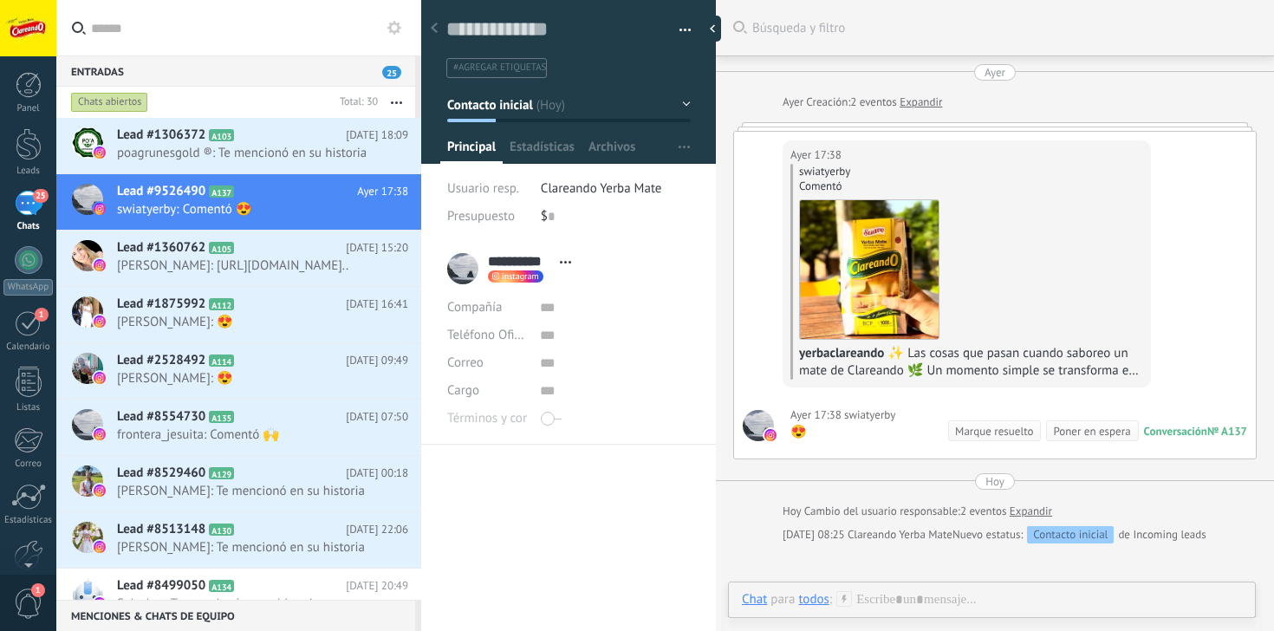
click at [846, 414] on span "swiatyerby" at bounding box center [869, 414] width 51 height 17
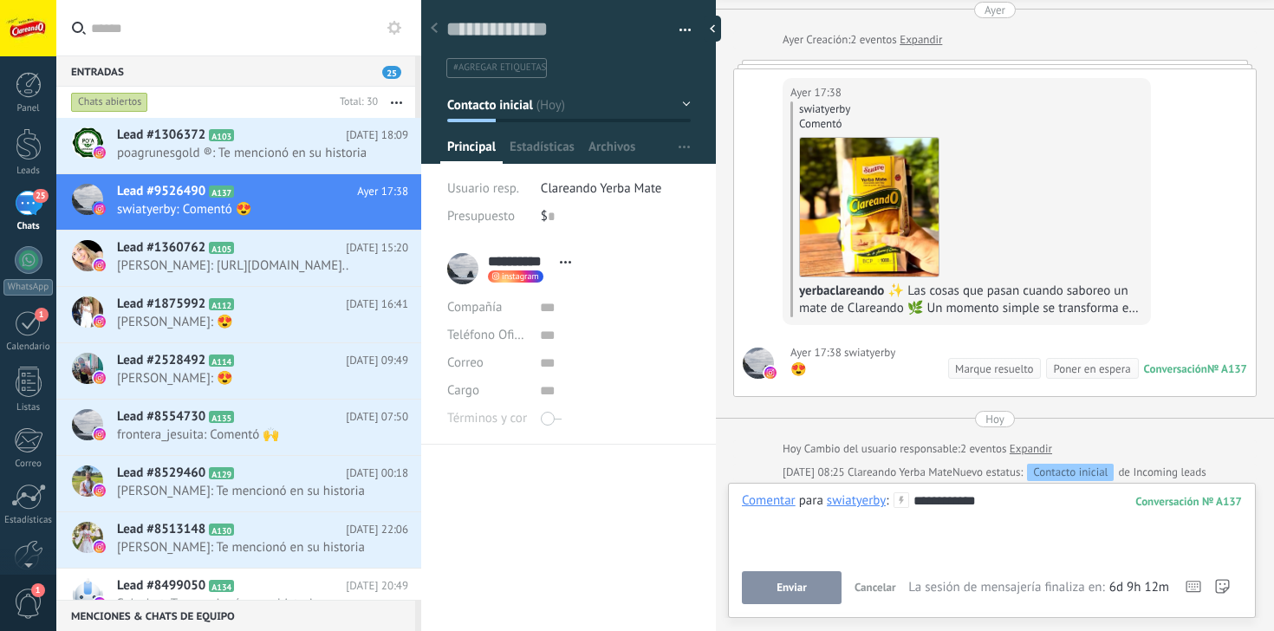
scroll to position [54, 0]
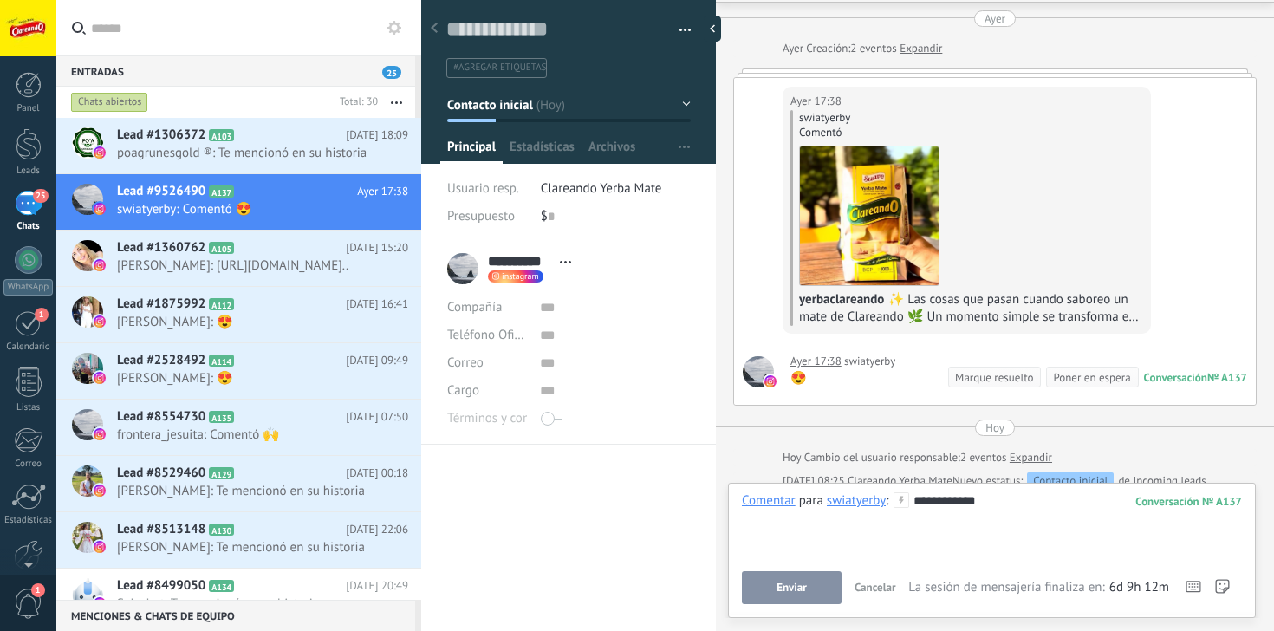
click at [799, 382] on div "😍" at bounding box center [842, 378] width 105 height 17
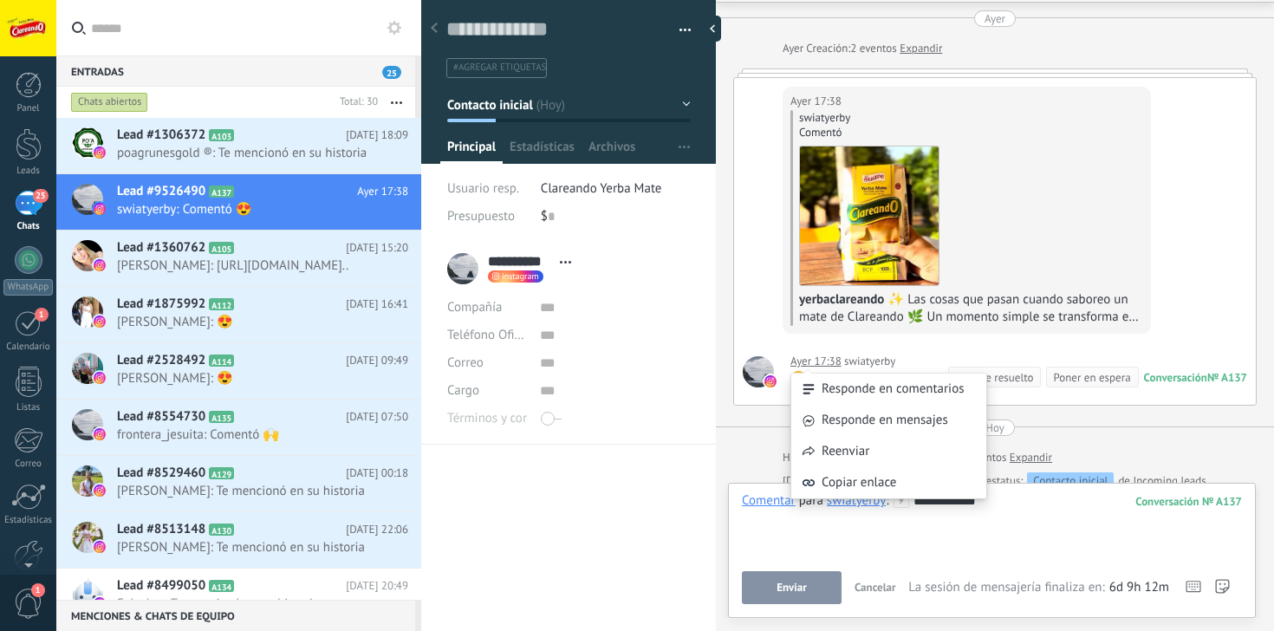
click at [814, 359] on div "Responde en comentarios Responde en mensajes Reenviar Copiar enlace" at bounding box center [888, 427] width 197 height 161
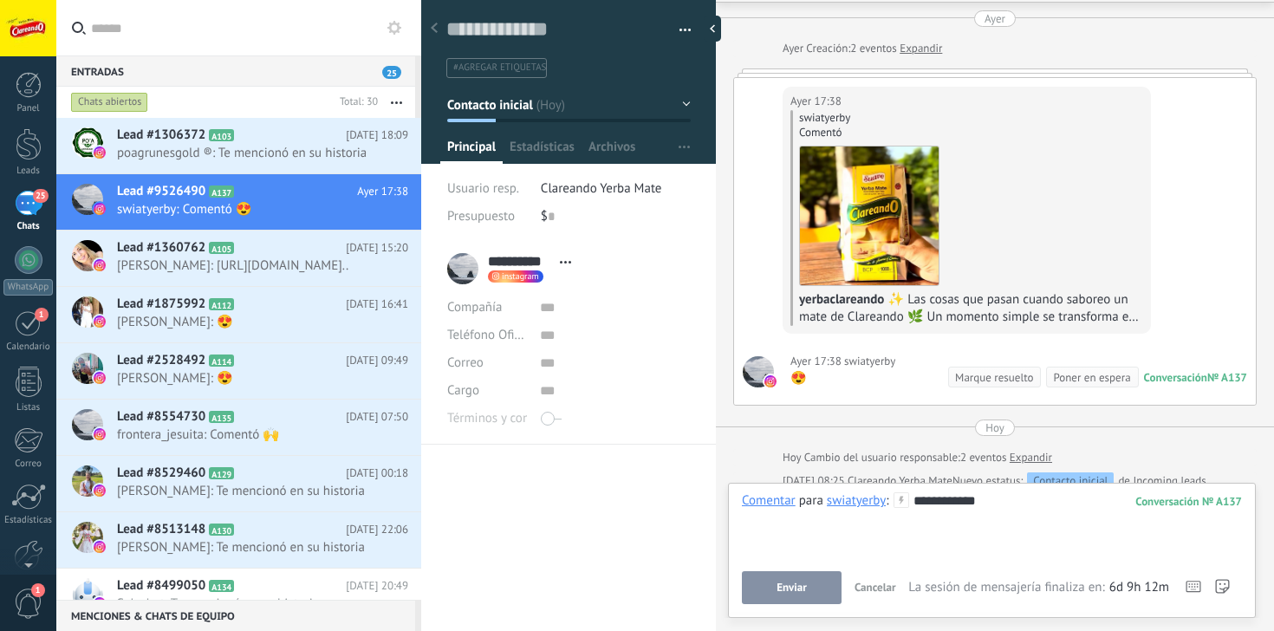
click at [1081, 330] on div "Ayer 17:38 swiatyerby swiatyerby Comentó yerbaclareando ✨ Las cosas que pasan c…" at bounding box center [966, 210] width 368 height 247
click at [362, 416] on div "Lead #8554730 A135 07/09/2025 07:50 frontera_jesuita: Comentó 🙌" at bounding box center [269, 426] width 304 height 55
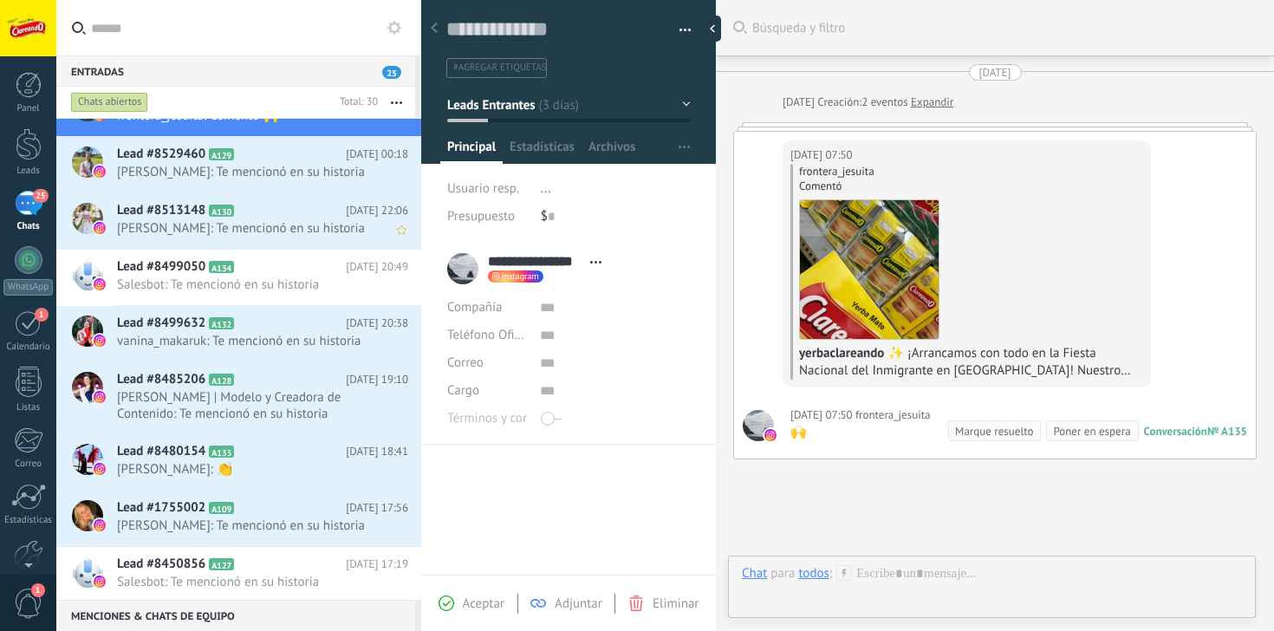
scroll to position [321, 0]
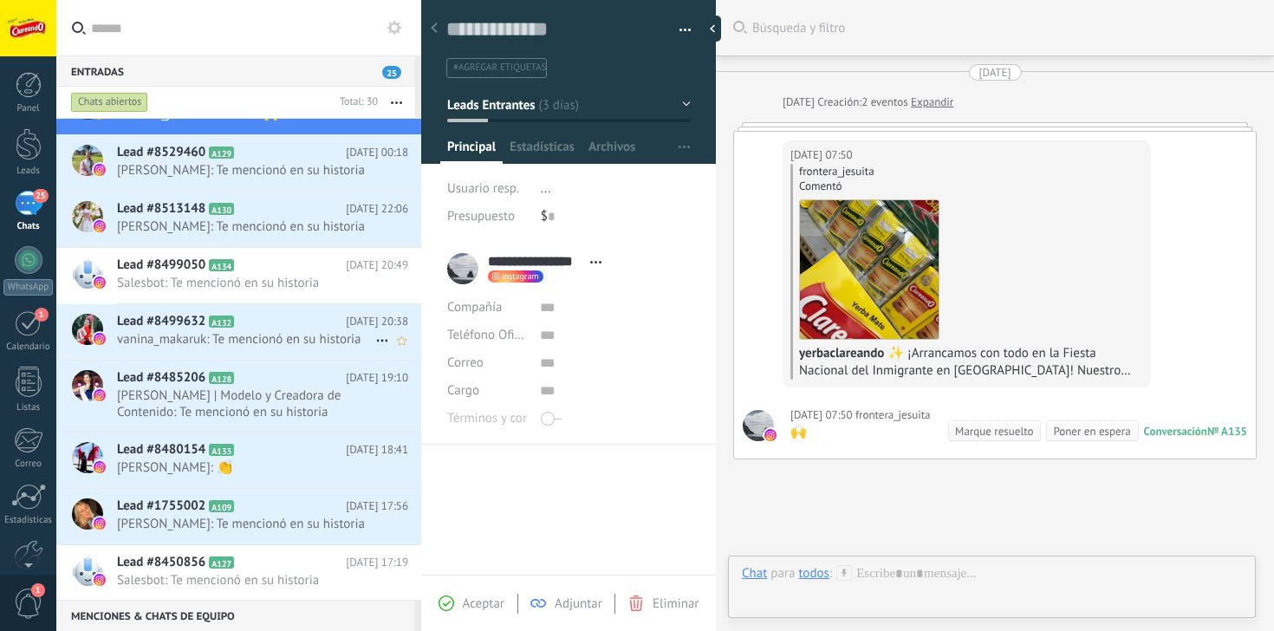
click at [255, 359] on div "Lead #8499632 A132 06/09/2025 20:38 vanina_makaruk: Te mencionó en su historia" at bounding box center [269, 331] width 304 height 55
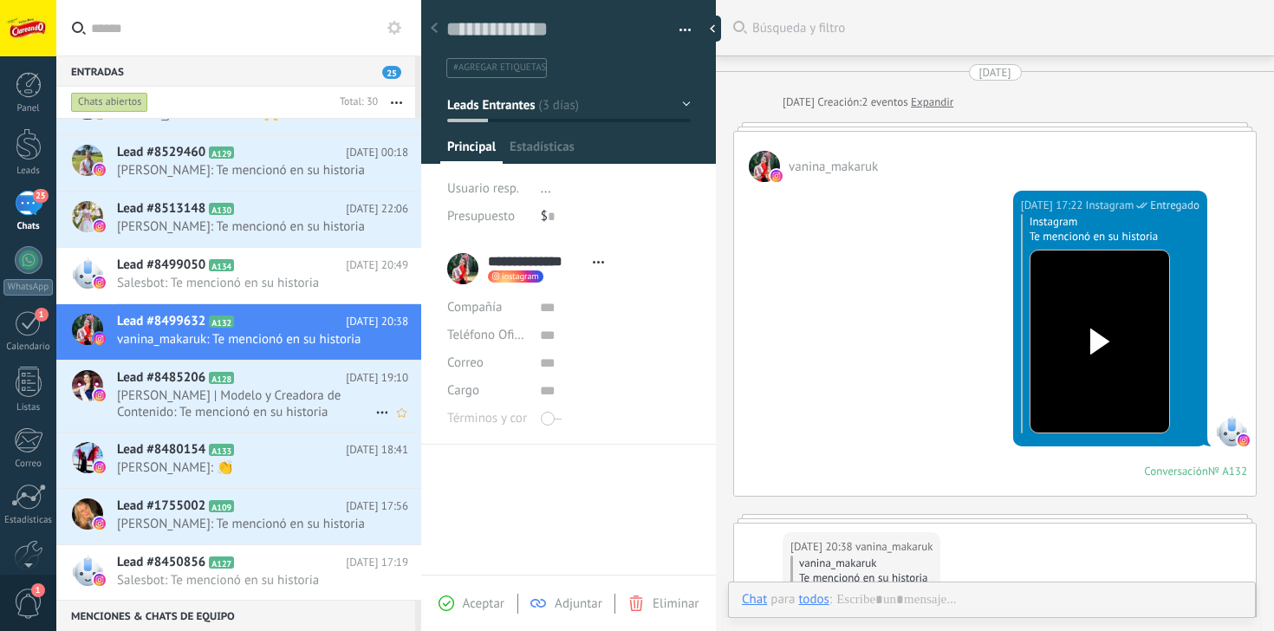
scroll to position [363, 0]
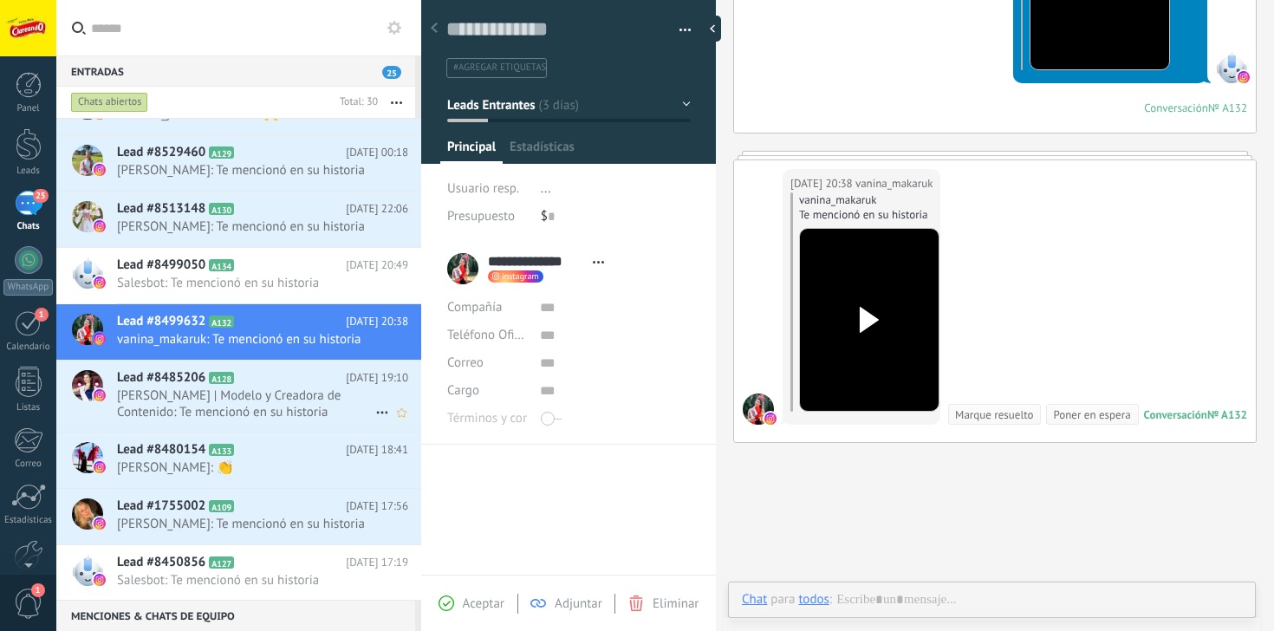
click at [243, 419] on span "[PERSON_NAME] | Modelo y Creadora de Contenido: Te mencionó en su historia" at bounding box center [246, 403] width 258 height 33
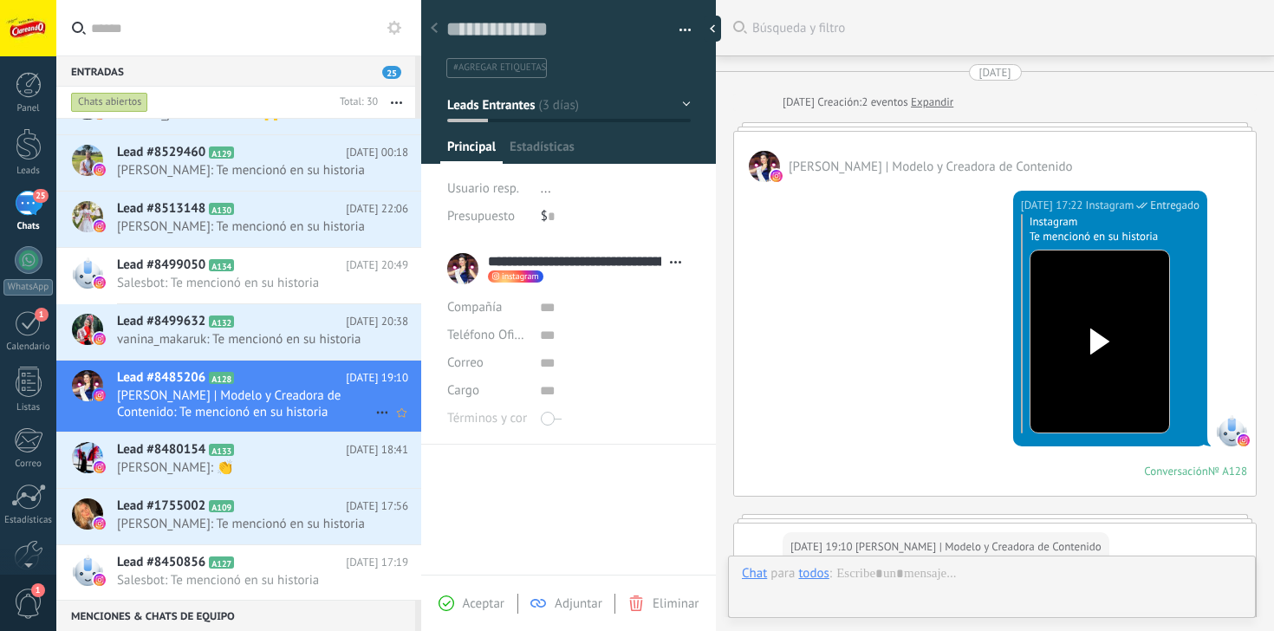
scroll to position [363, 0]
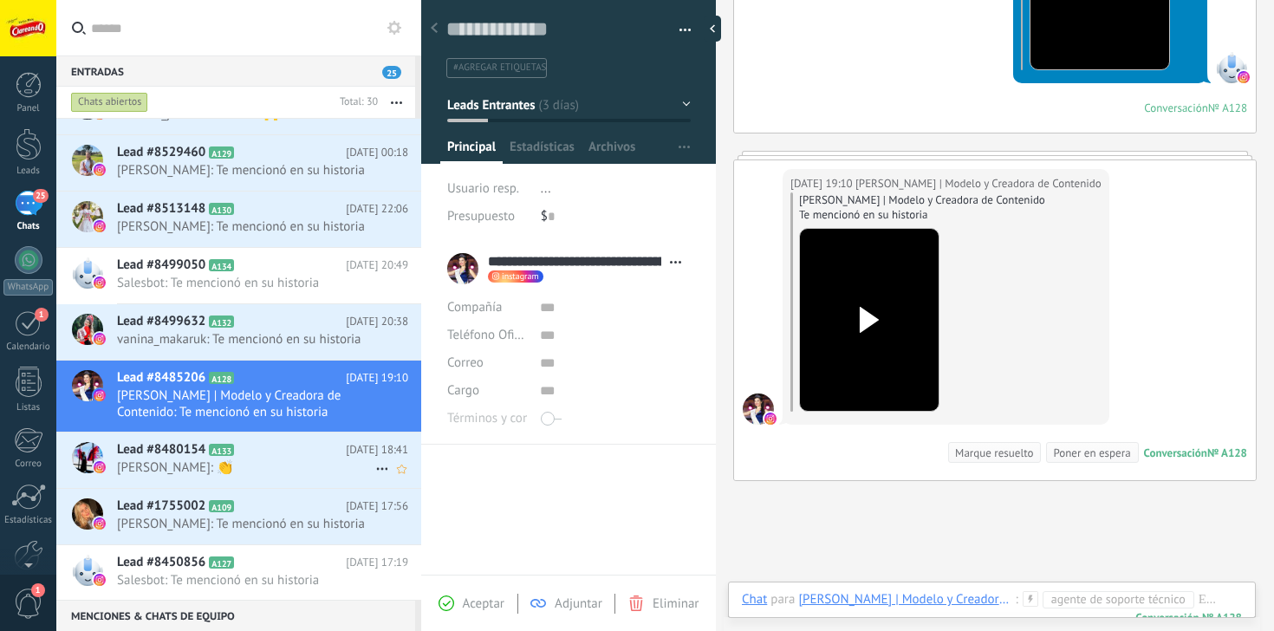
click at [229, 476] on span "[PERSON_NAME]: 👏" at bounding box center [246, 467] width 258 height 16
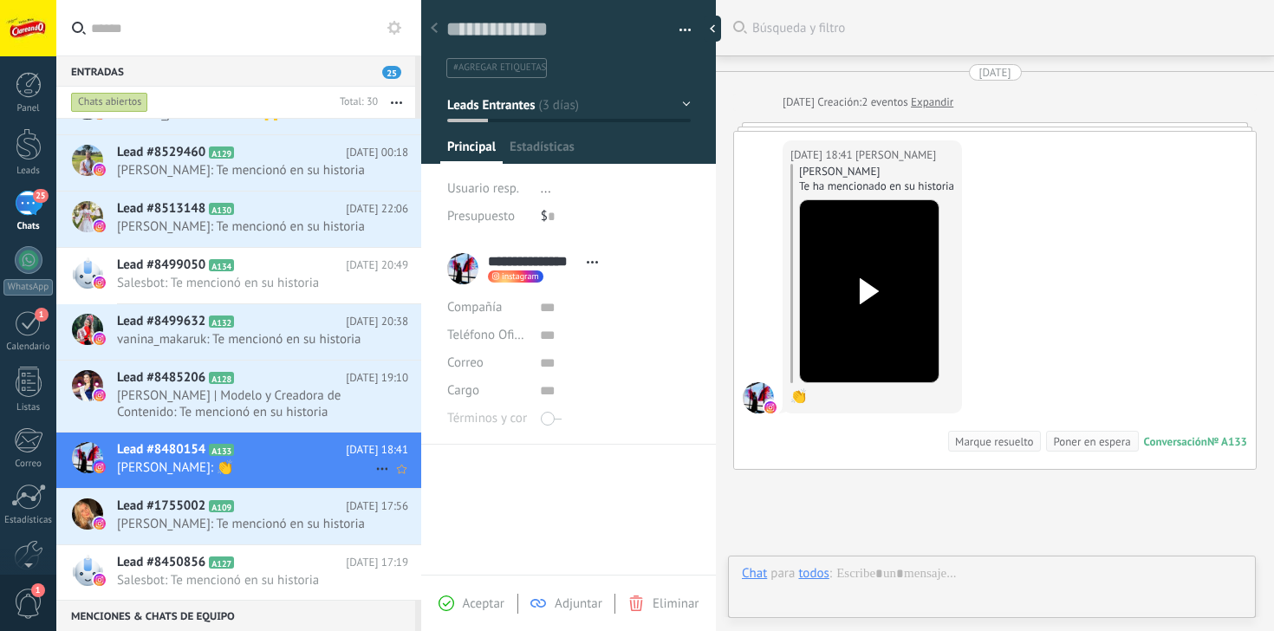
scroll to position [26, 0]
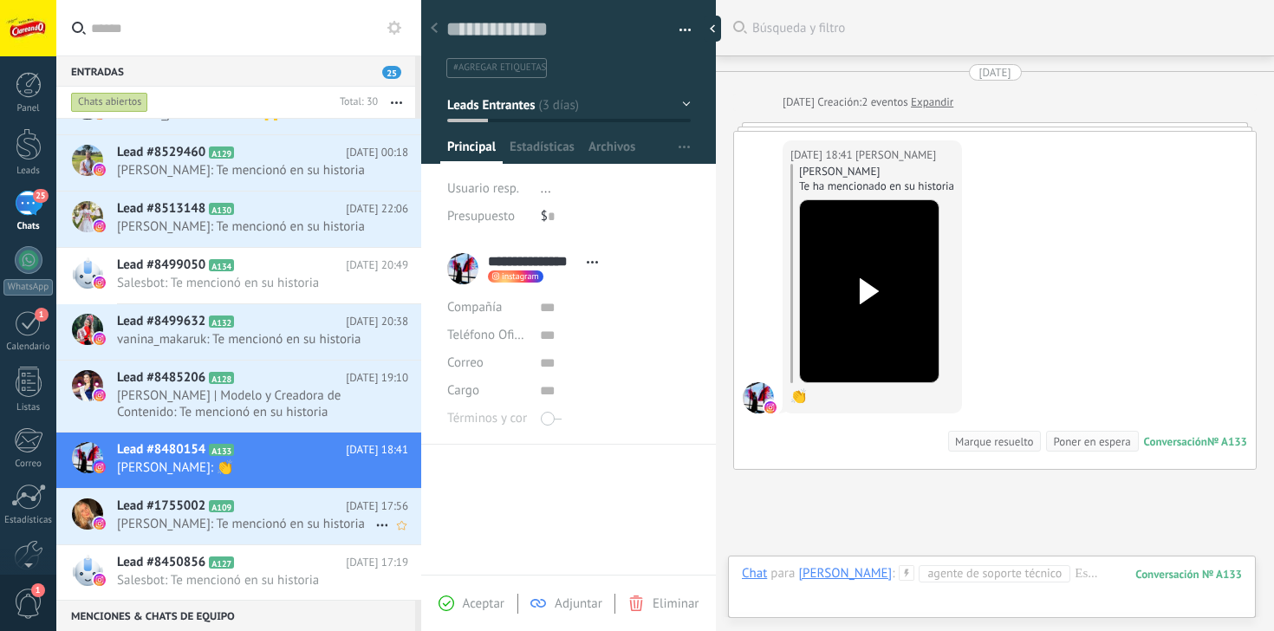
click at [271, 532] on span "[PERSON_NAME]: Te mencionó en su historia" at bounding box center [246, 524] width 258 height 16
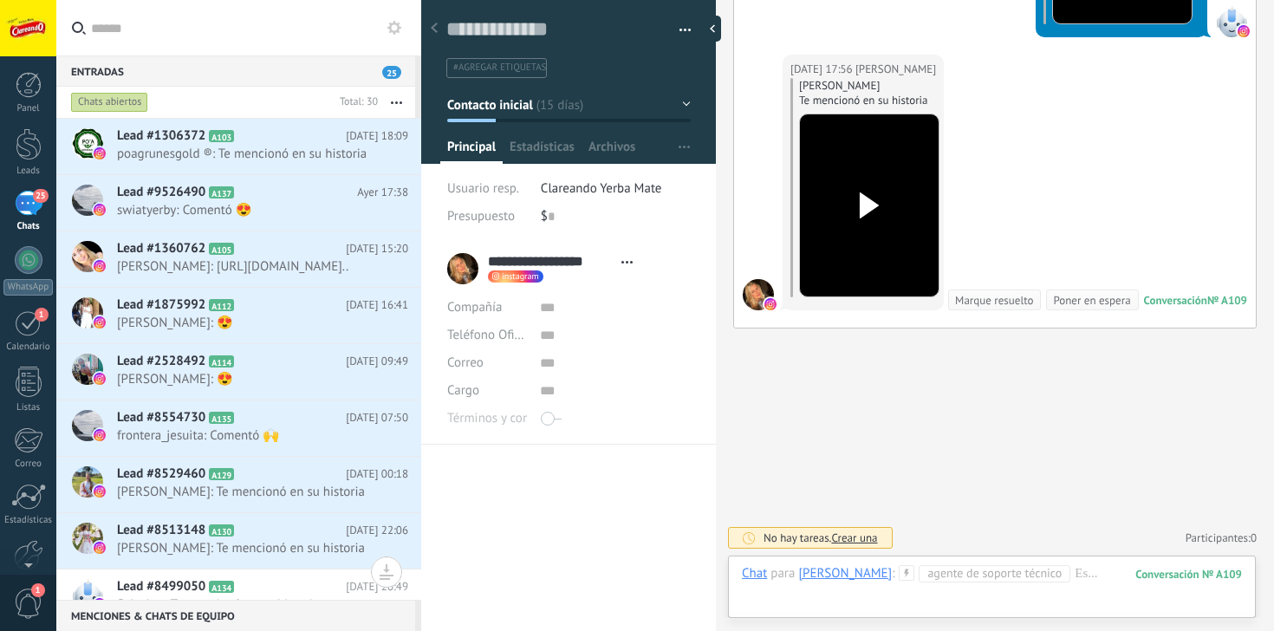
click at [36, 214] on div "25" at bounding box center [29, 203] width 28 height 25
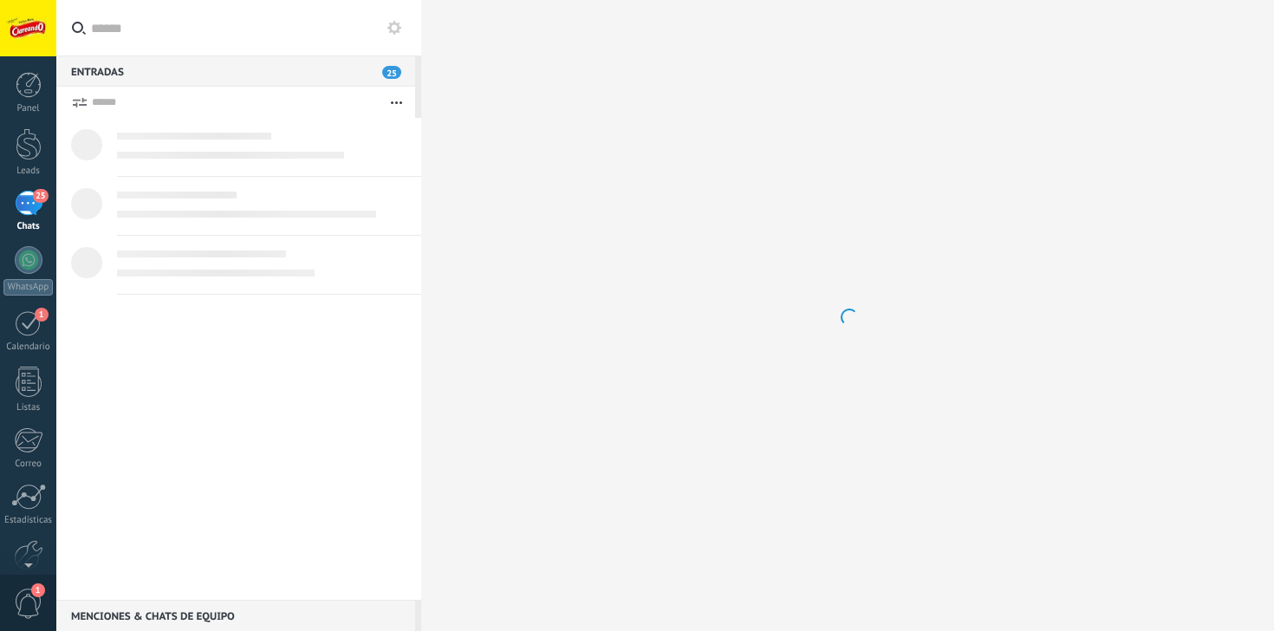
click at [27, 206] on div "25" at bounding box center [29, 203] width 28 height 25
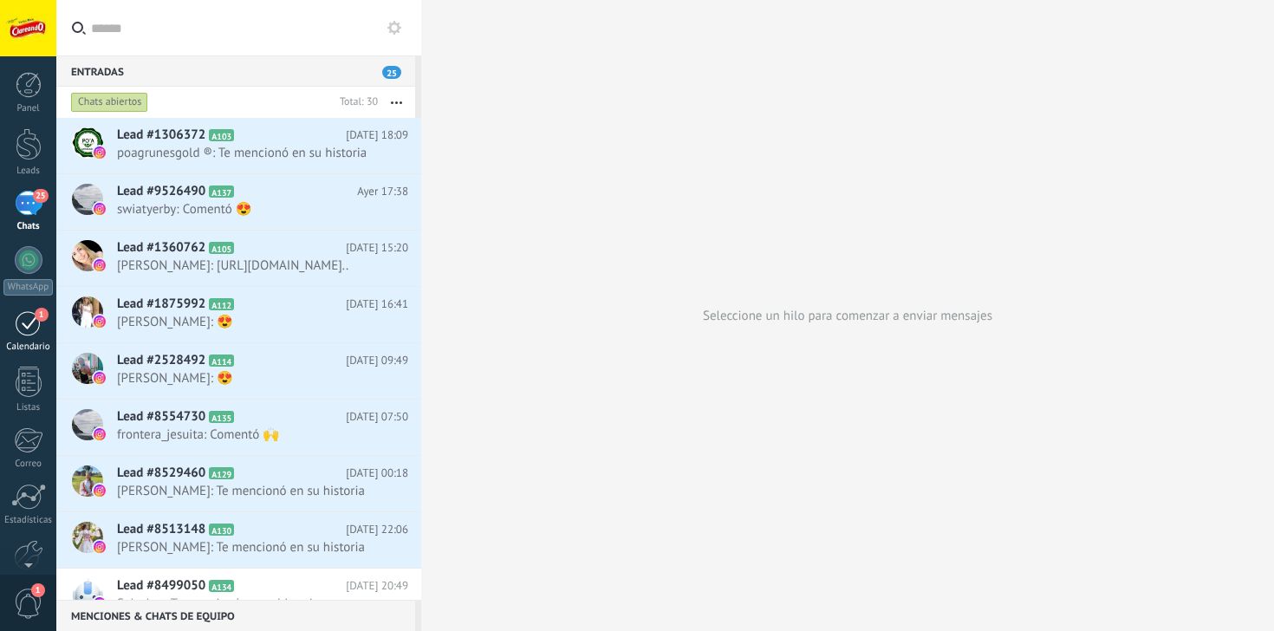
click at [29, 334] on div "1" at bounding box center [29, 322] width 28 height 27
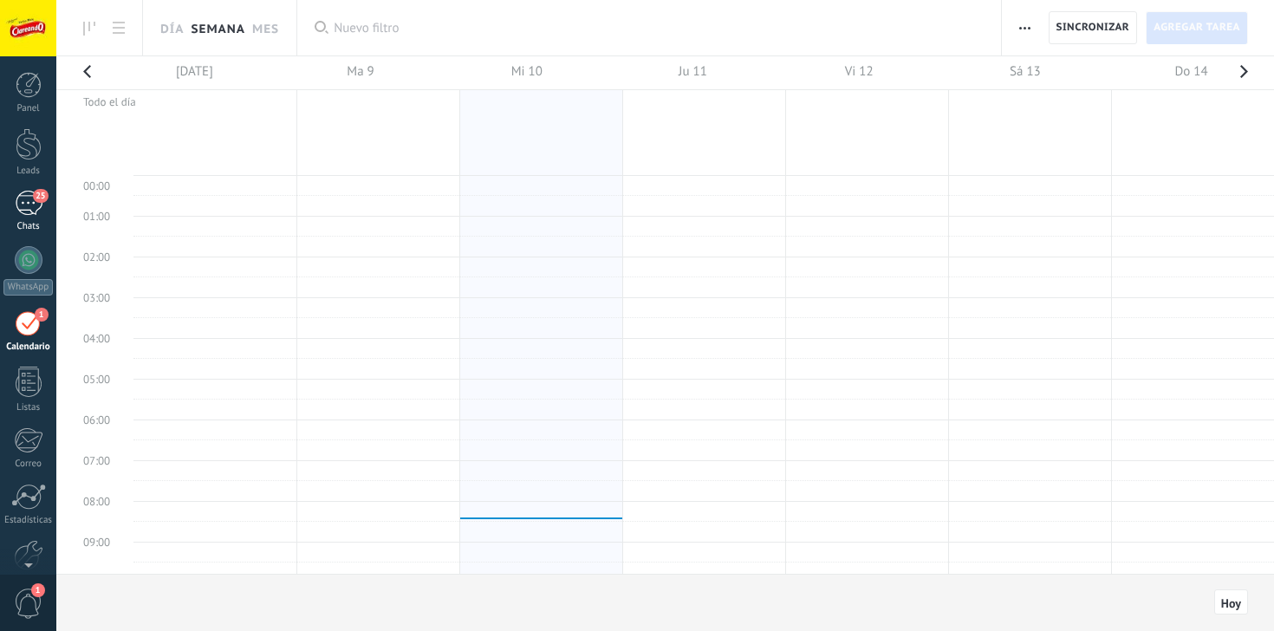
scroll to position [327, 0]
click at [26, 205] on div "25" at bounding box center [29, 203] width 28 height 25
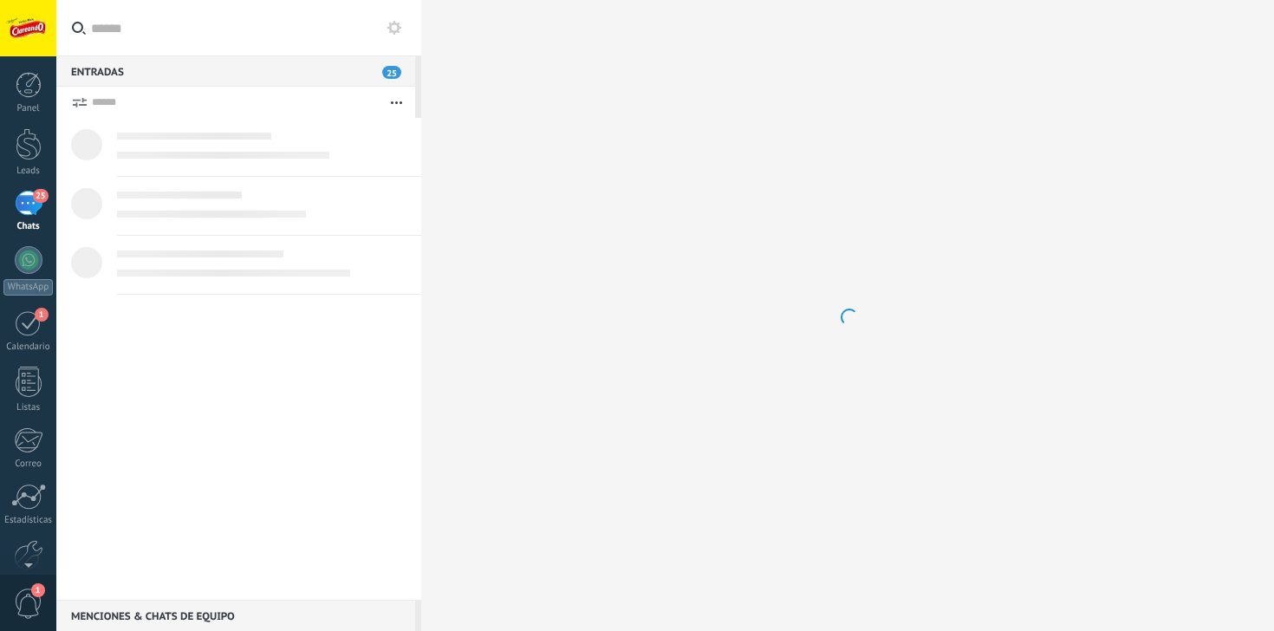
click at [26, 205] on div "25" at bounding box center [29, 203] width 28 height 25
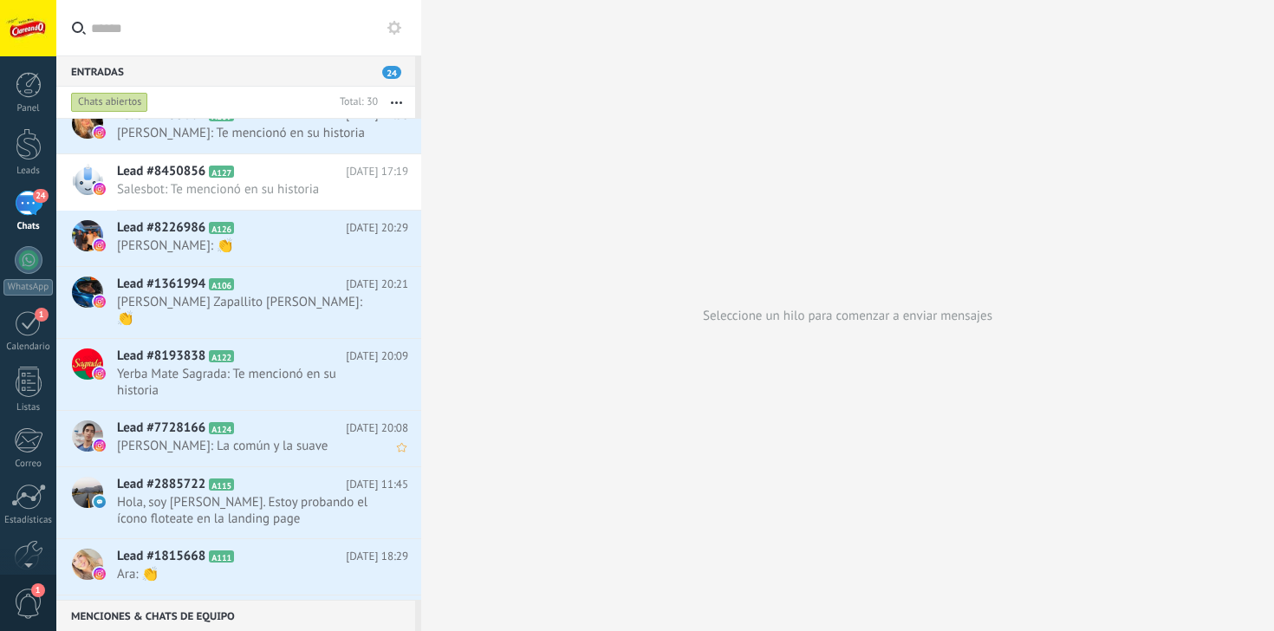
scroll to position [785, 0]
click at [290, 509] on span "Hola, soy [PERSON_NAME]. Estoy probando el ícono floteate en la landing page" at bounding box center [246, 509] width 258 height 33
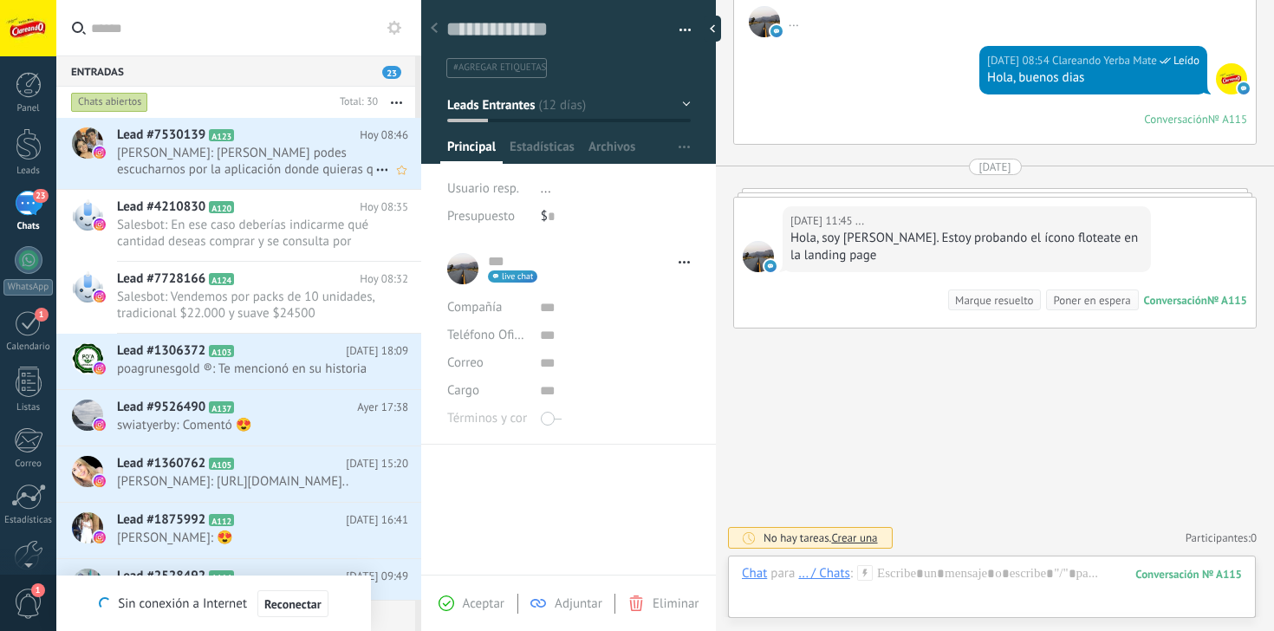
click at [313, 163] on span "Ivanita Gonzalez: Tambien podes escucharnos por la aplicación donde quieras q e…" at bounding box center [246, 161] width 258 height 33
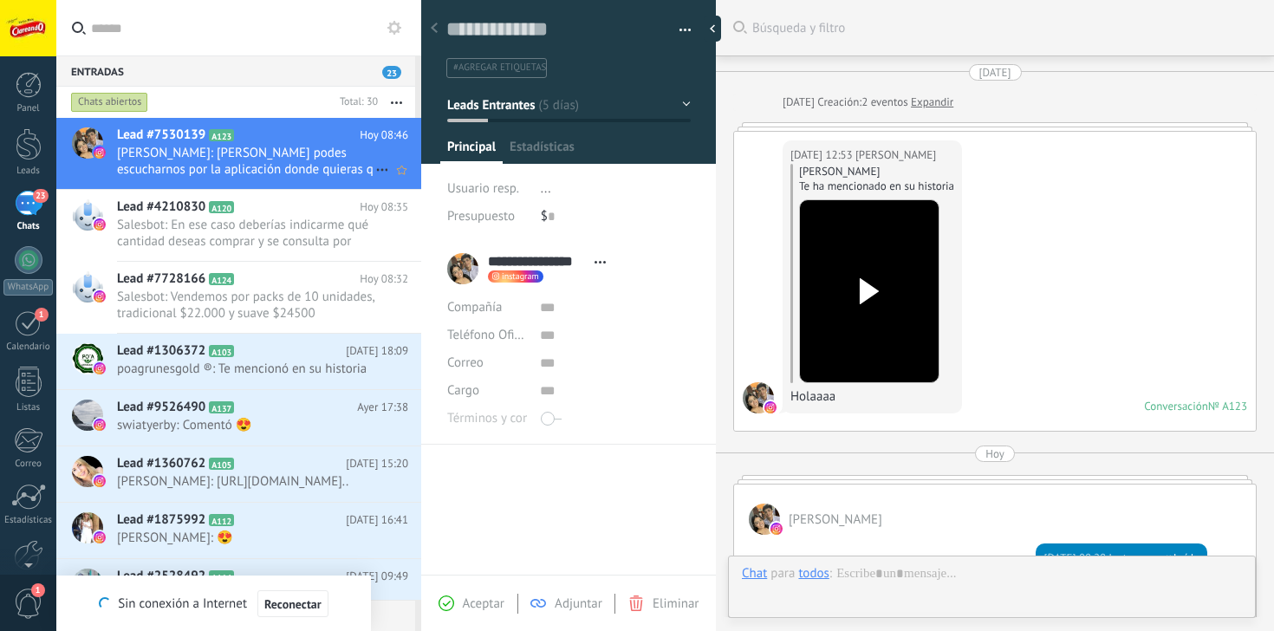
scroll to position [526, 0]
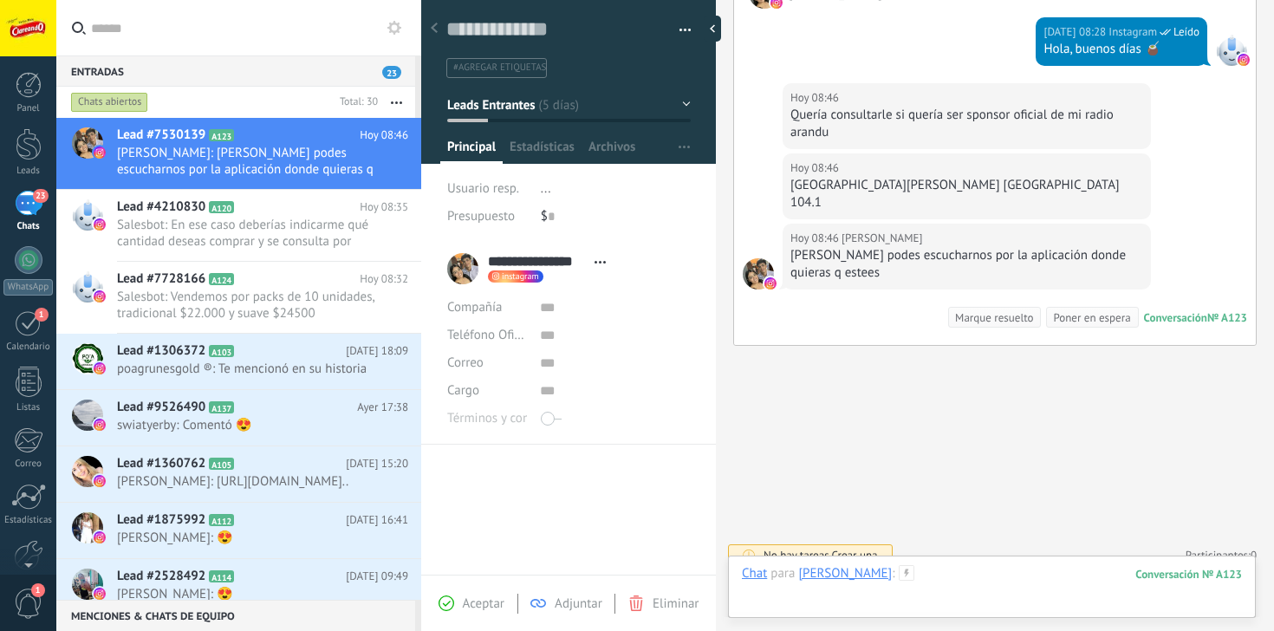
click at [789, 594] on div at bounding box center [992, 591] width 500 height 52
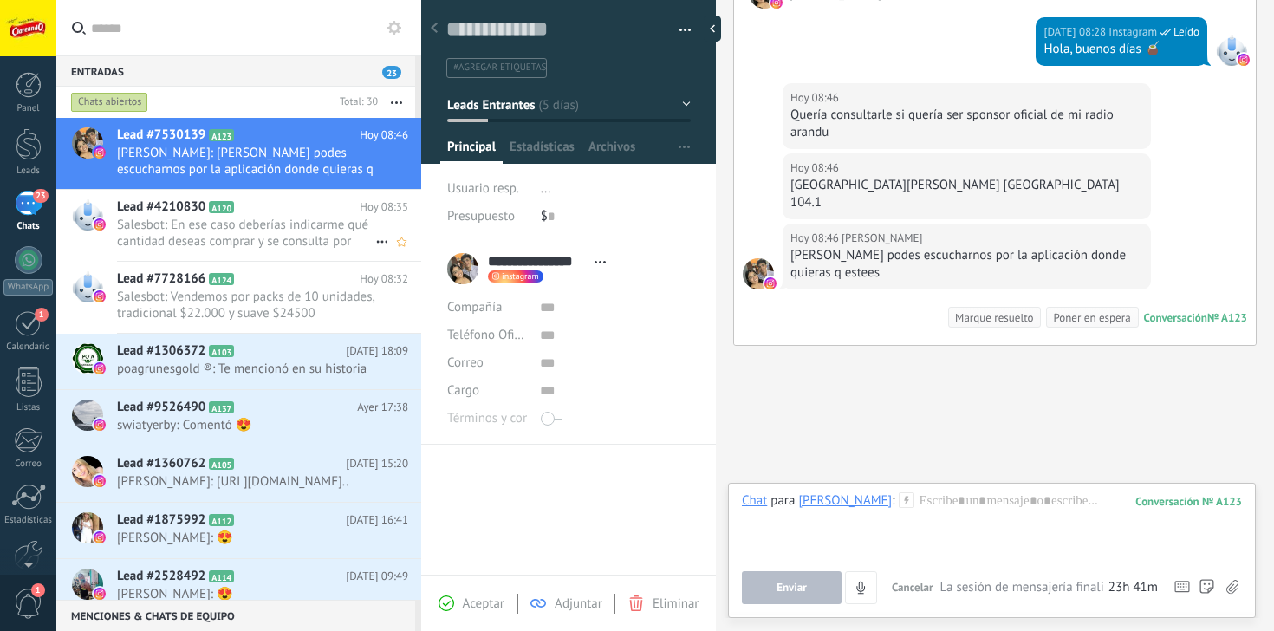
click at [193, 237] on span "Salesbot: En ese caso deberías indicarme qué cantidad deseas comprar y se consu…" at bounding box center [246, 233] width 258 height 33
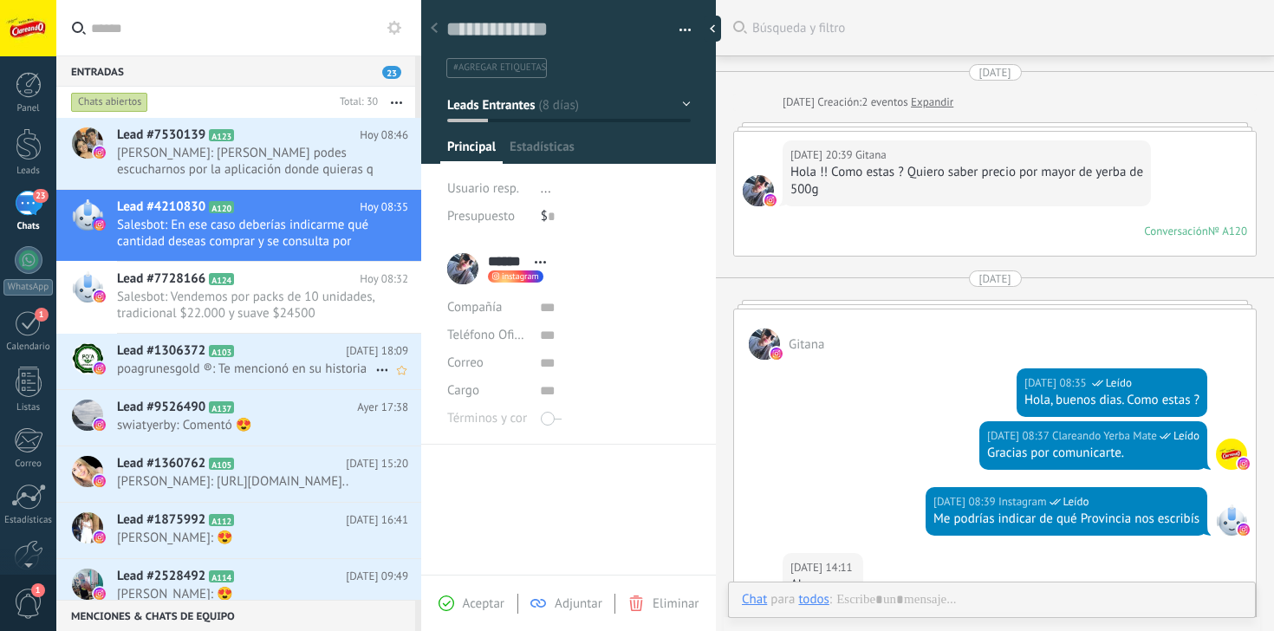
scroll to position [26, 0]
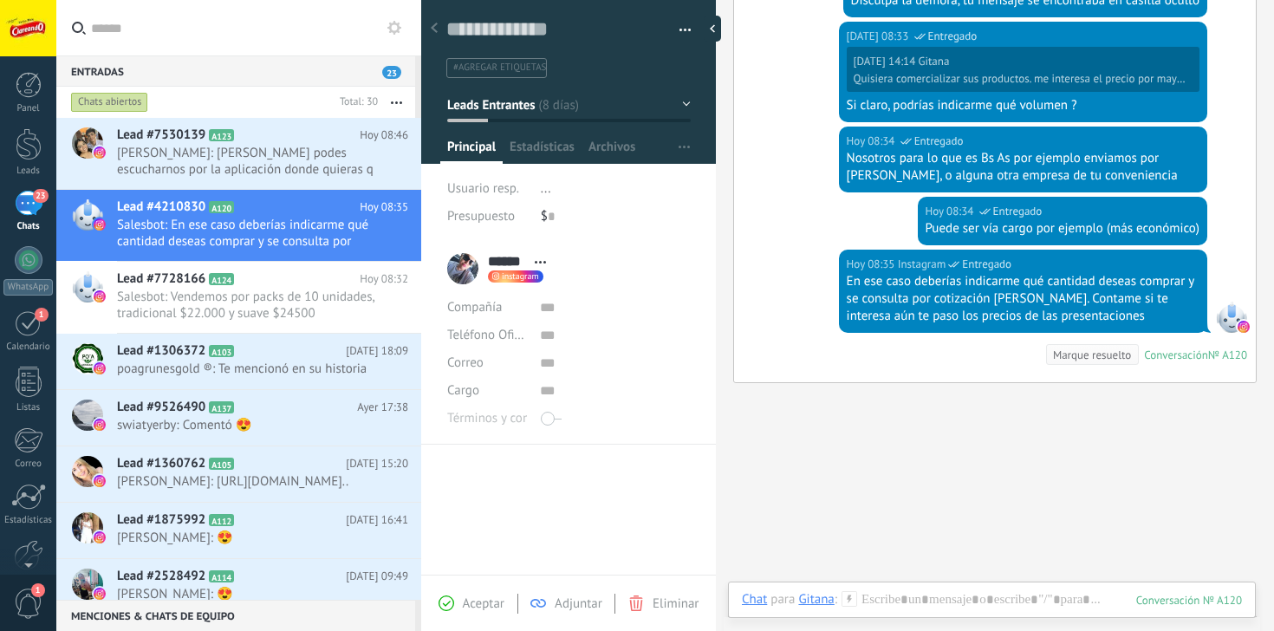
click at [484, 155] on span "Principal" at bounding box center [471, 151] width 49 height 25
click at [501, 119] on button "Leads Entrantes" at bounding box center [569, 104] width 244 height 31
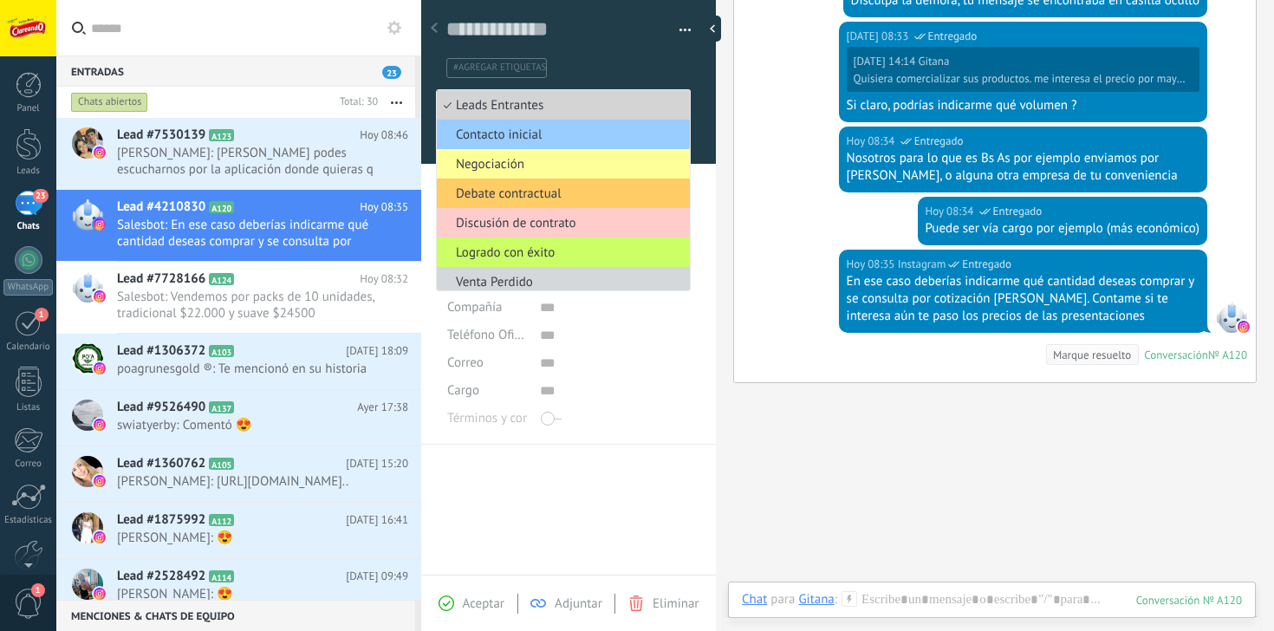
click at [505, 108] on span "Leads Entrantes" at bounding box center [561, 105] width 248 height 16
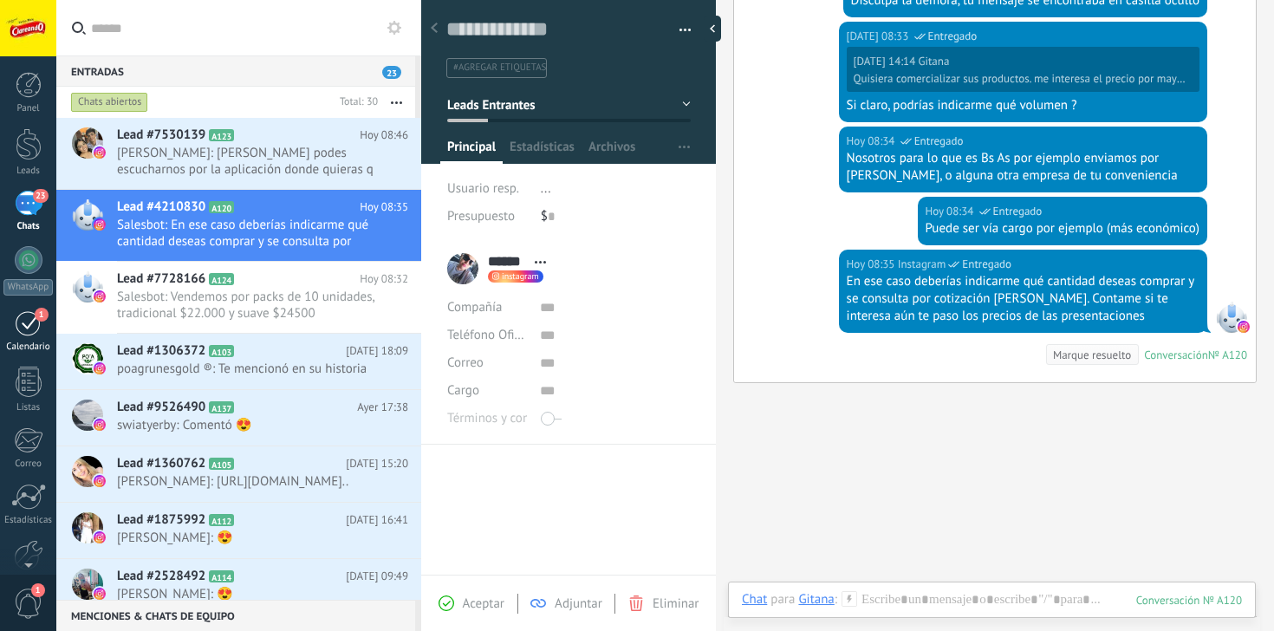
click at [23, 325] on div "1" at bounding box center [29, 322] width 28 height 27
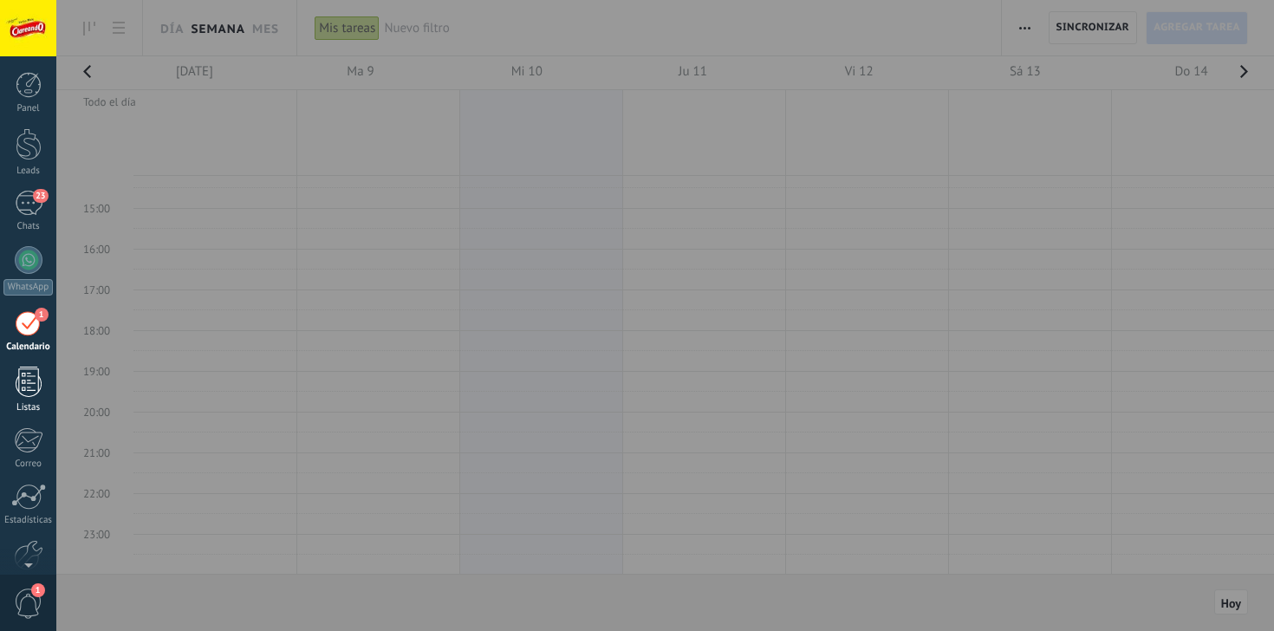
click at [29, 388] on div at bounding box center [29, 382] width 26 height 30
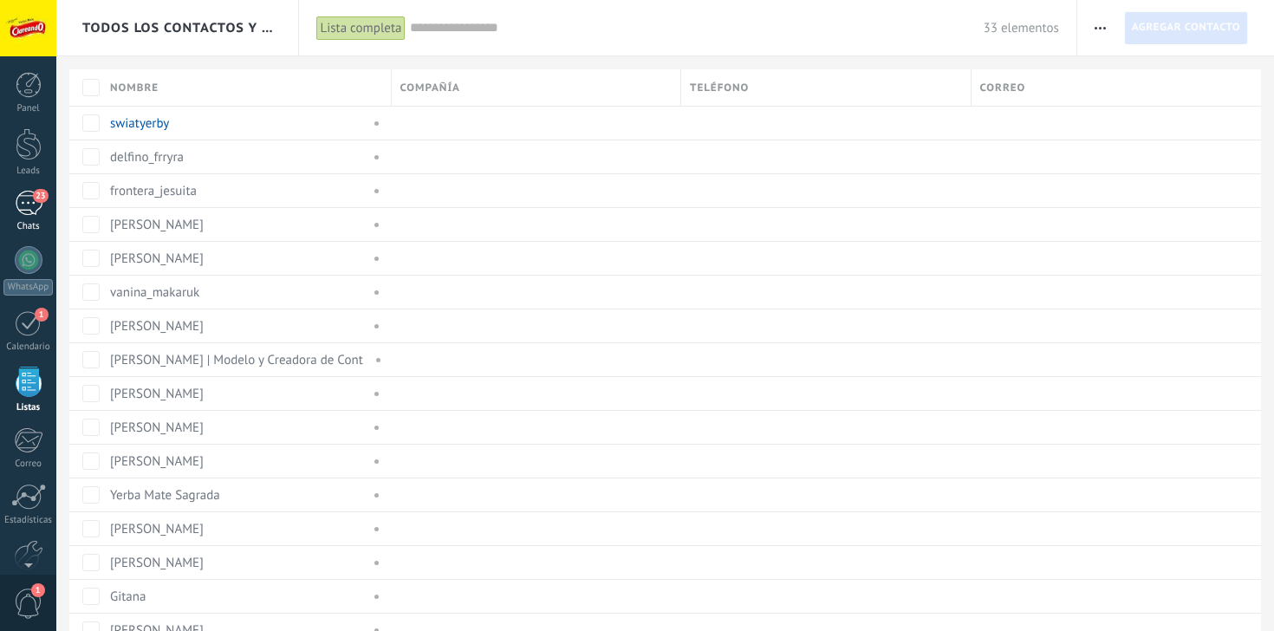
click at [34, 201] on div "23" at bounding box center [29, 203] width 28 height 25
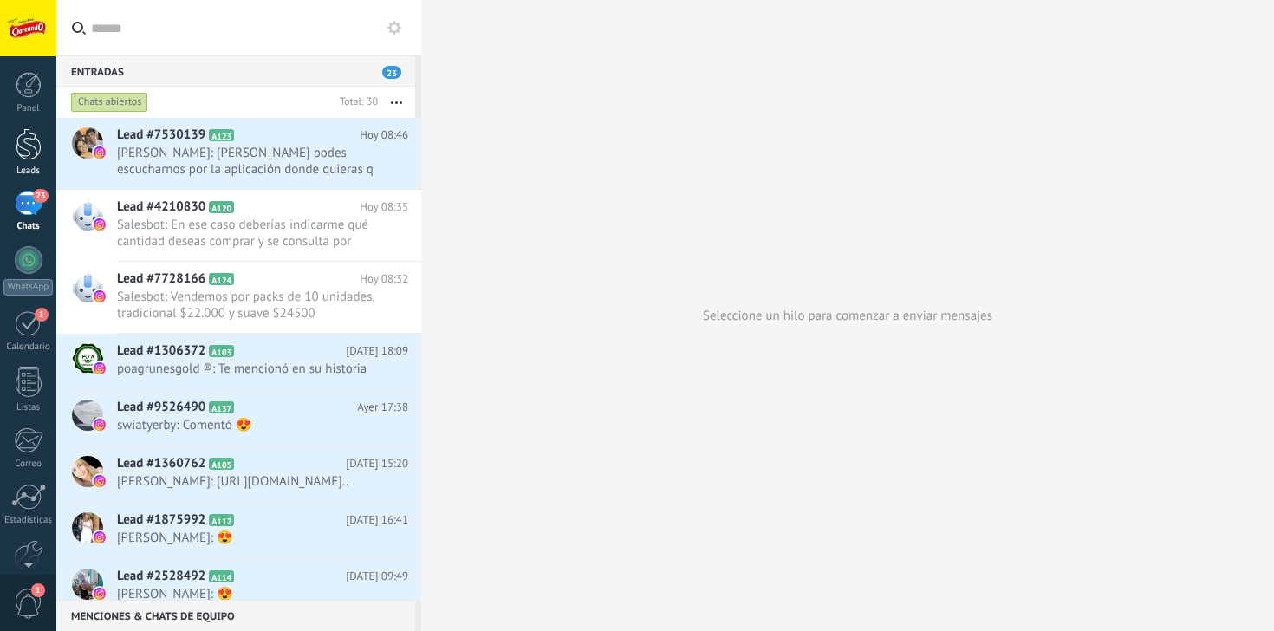
click at [36, 152] on div at bounding box center [29, 144] width 26 height 32
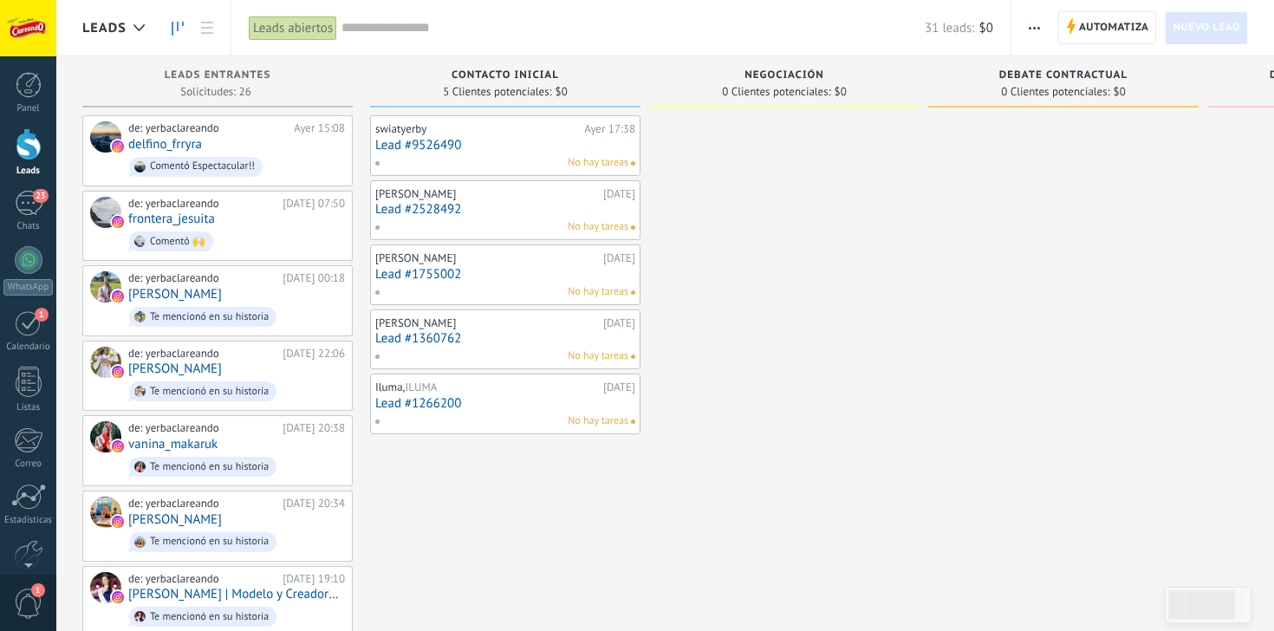
click at [497, 133] on div "swiatyerby" at bounding box center [477, 129] width 205 height 14
click at [442, 144] on link "Lead #9526490" at bounding box center [505, 145] width 260 height 15
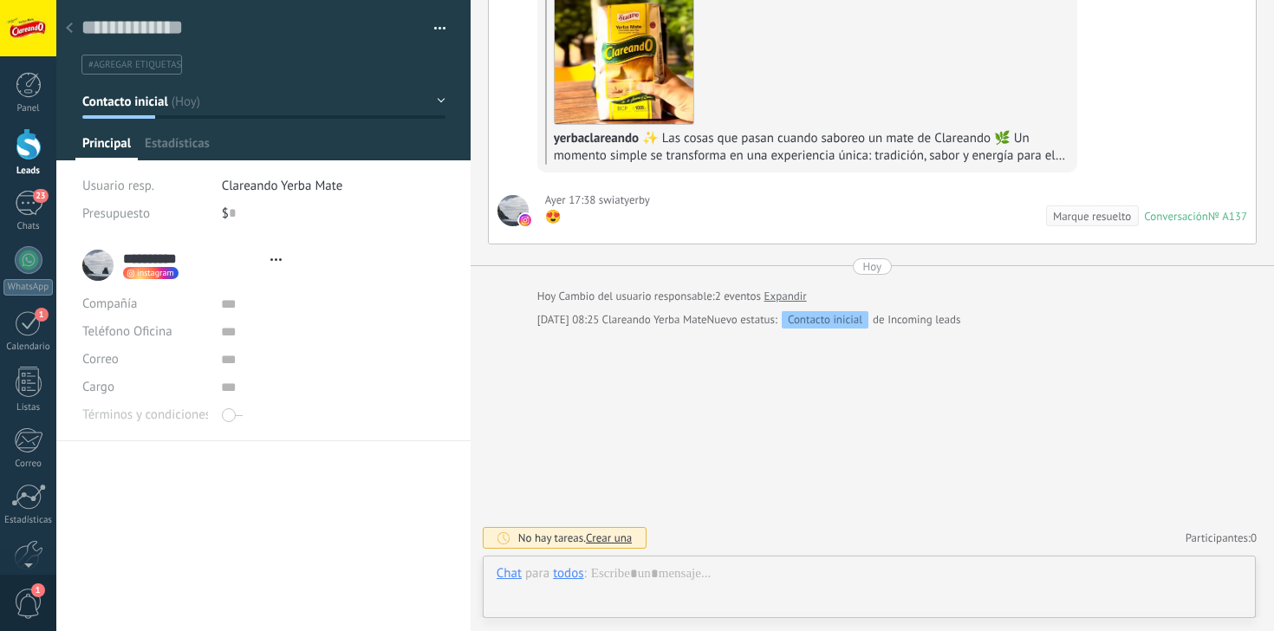
scroll to position [26, 0]
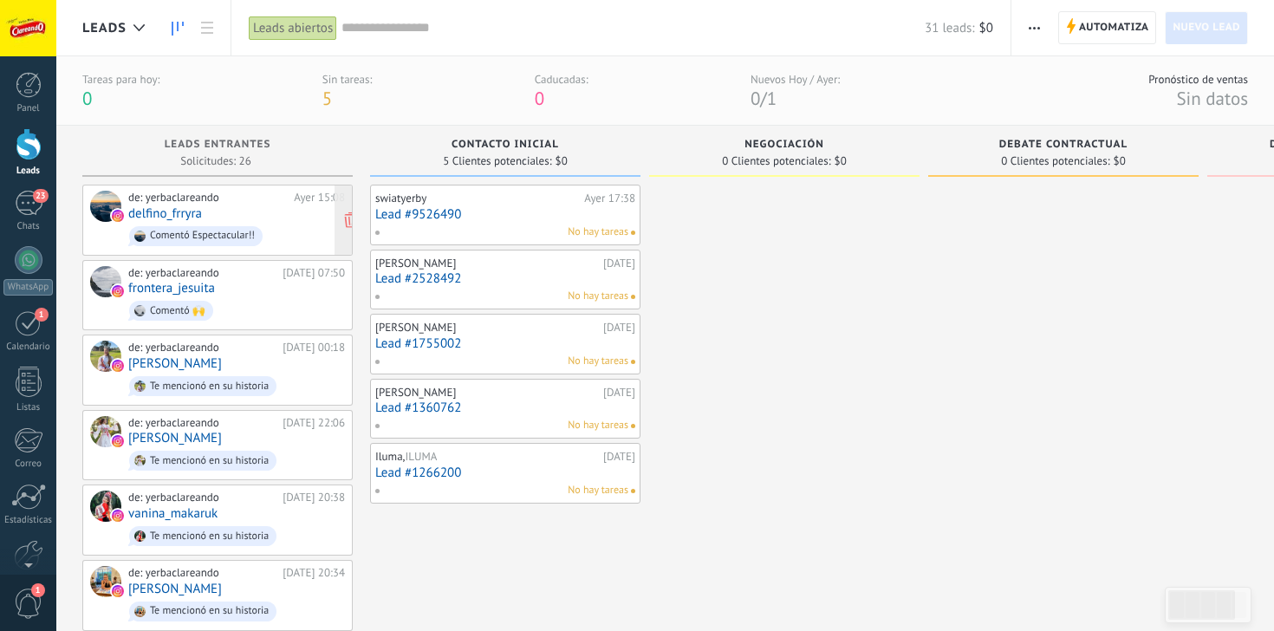
click at [303, 218] on div "de: yerbaclareando Ayer 15:08 delfino_frryra Comentó Espectacular!!" at bounding box center [236, 220] width 217 height 59
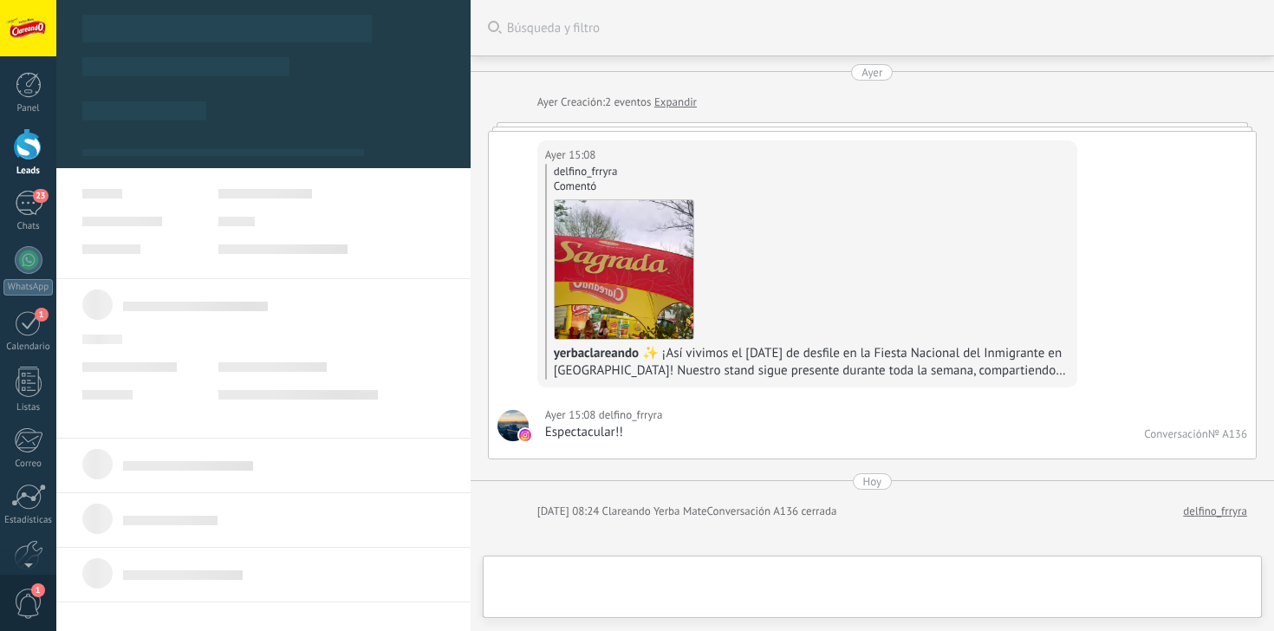
scroll to position [26, 0]
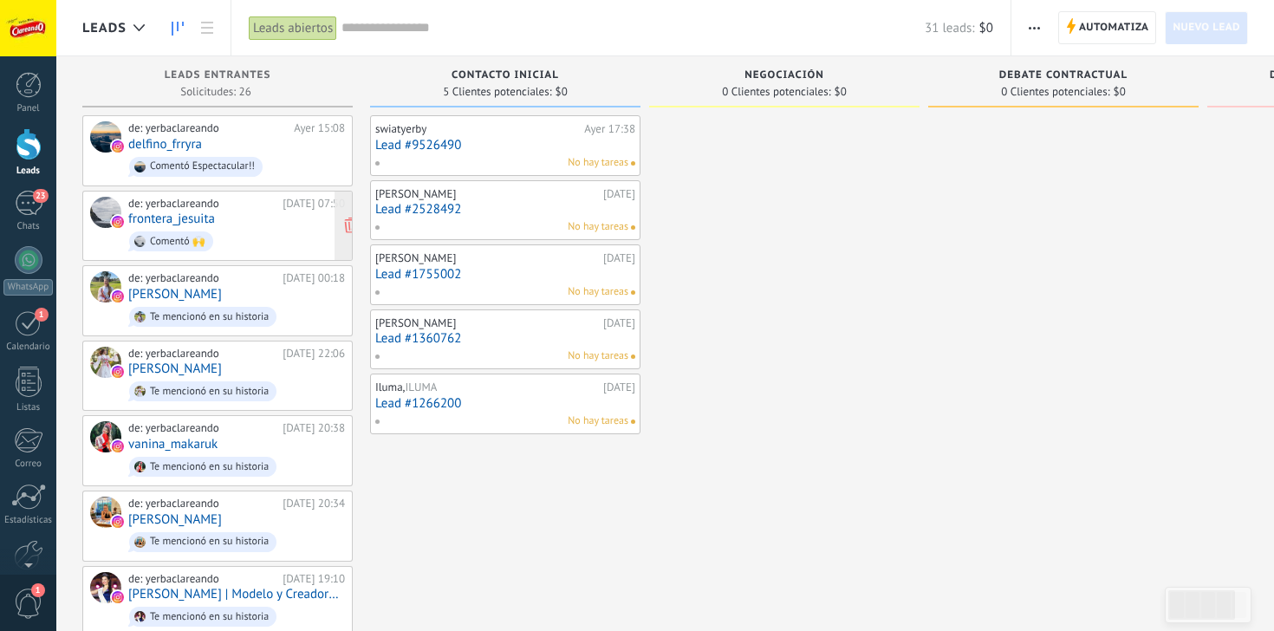
click at [258, 241] on span "Comentó 🙌" at bounding box center [236, 241] width 217 height 27
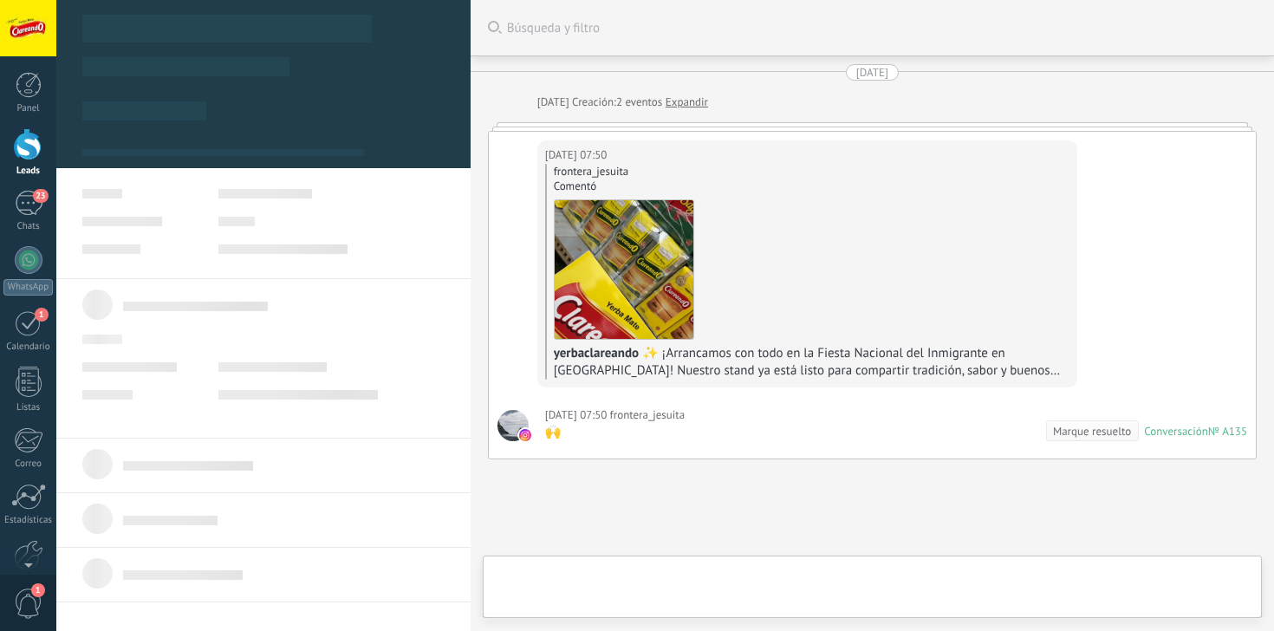
type textarea "**********"
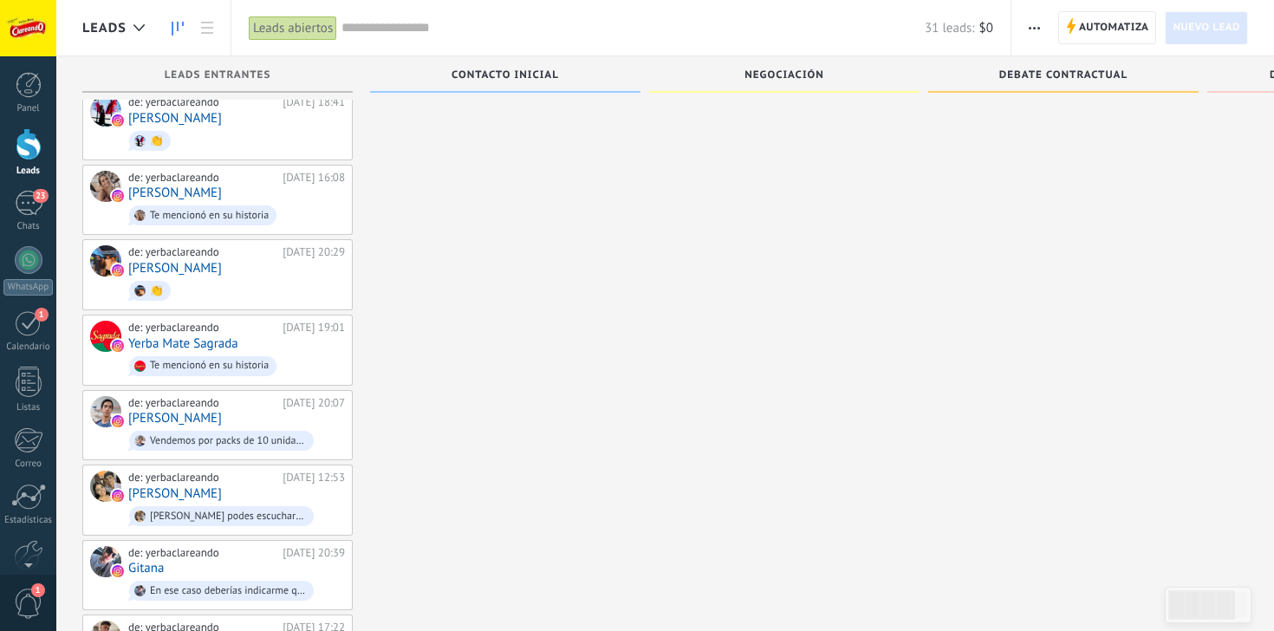
scroll to position [552, 0]
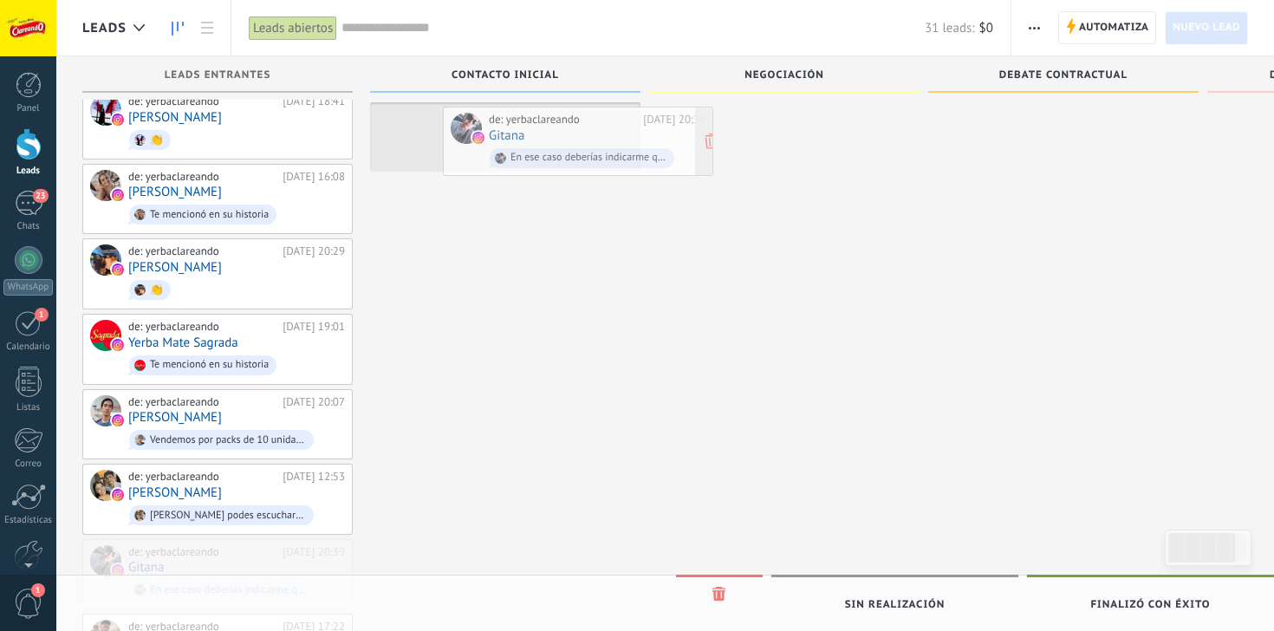
drag, startPoint x: 215, startPoint y: 544, endPoint x: 575, endPoint y: 130, distance: 549.1
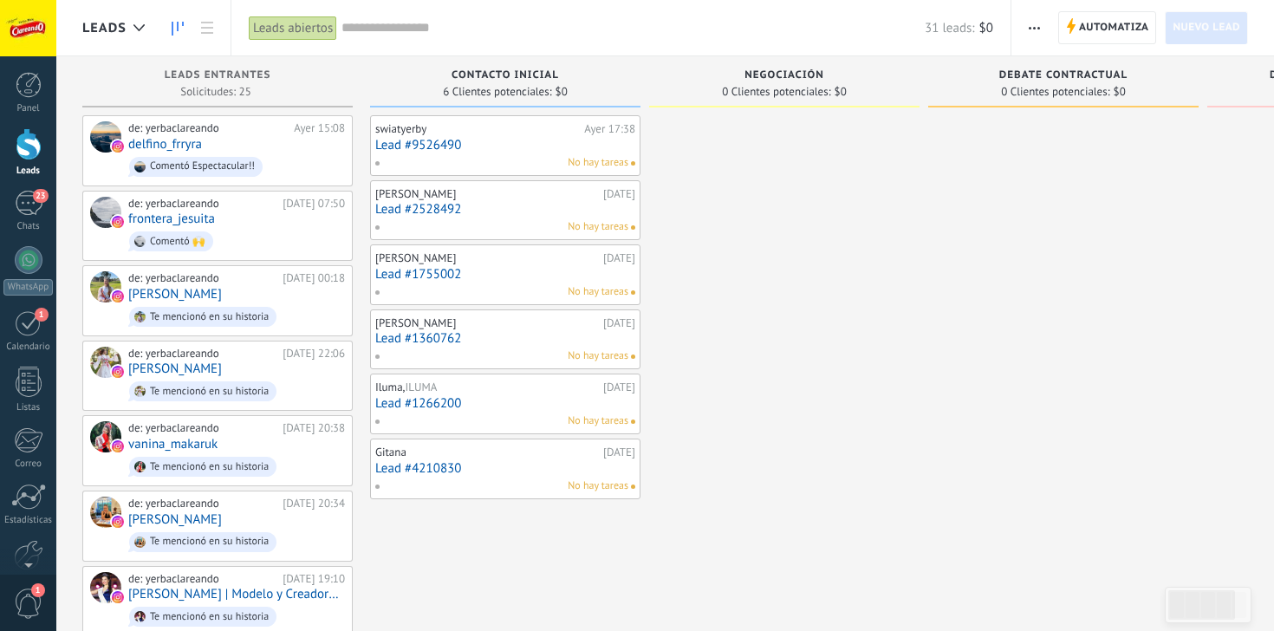
scroll to position [0, 0]
